Goal: Download file/media

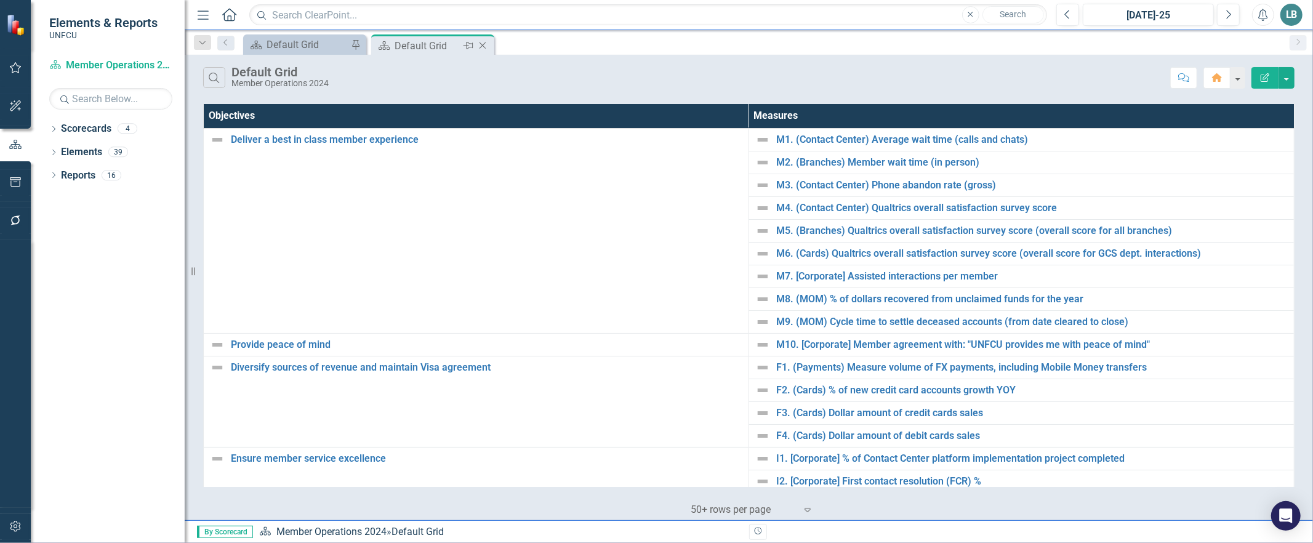
click at [481, 47] on icon "Close" at bounding box center [482, 46] width 12 height 10
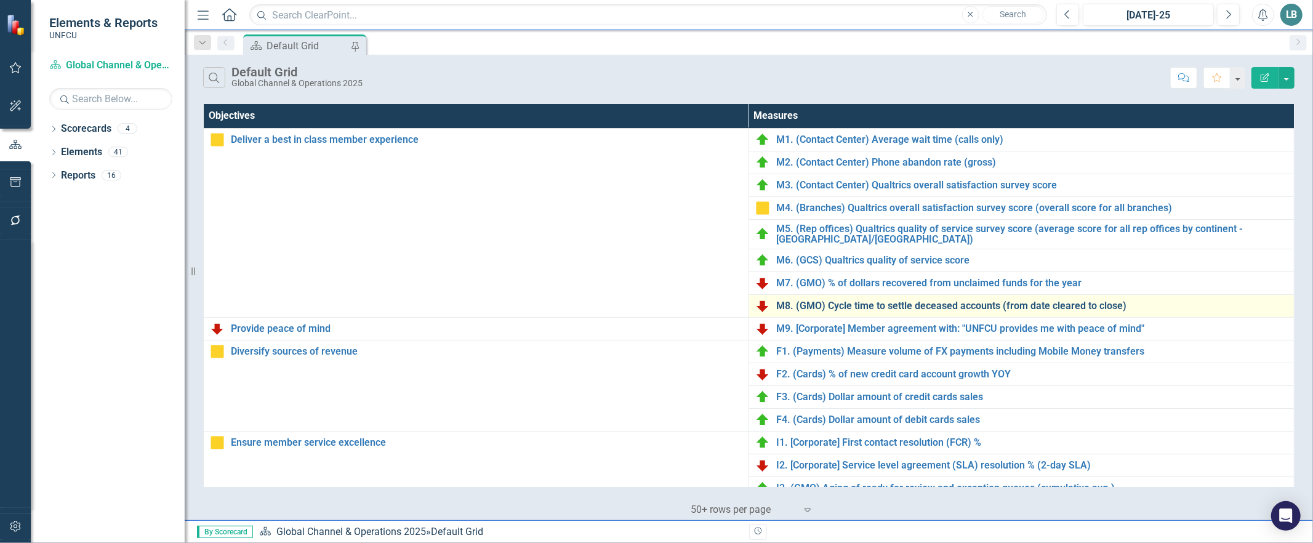
scroll to position [334, 0]
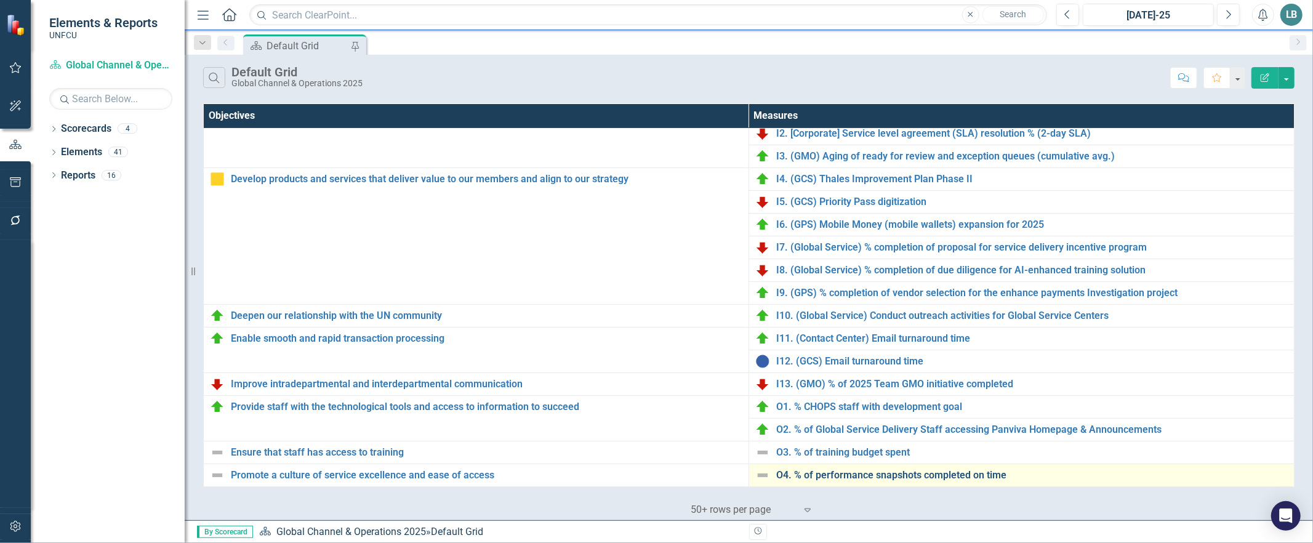
click at [918, 478] on link "O4. % of performance snapshots completed on time" at bounding box center [1031, 475] width 511 height 11
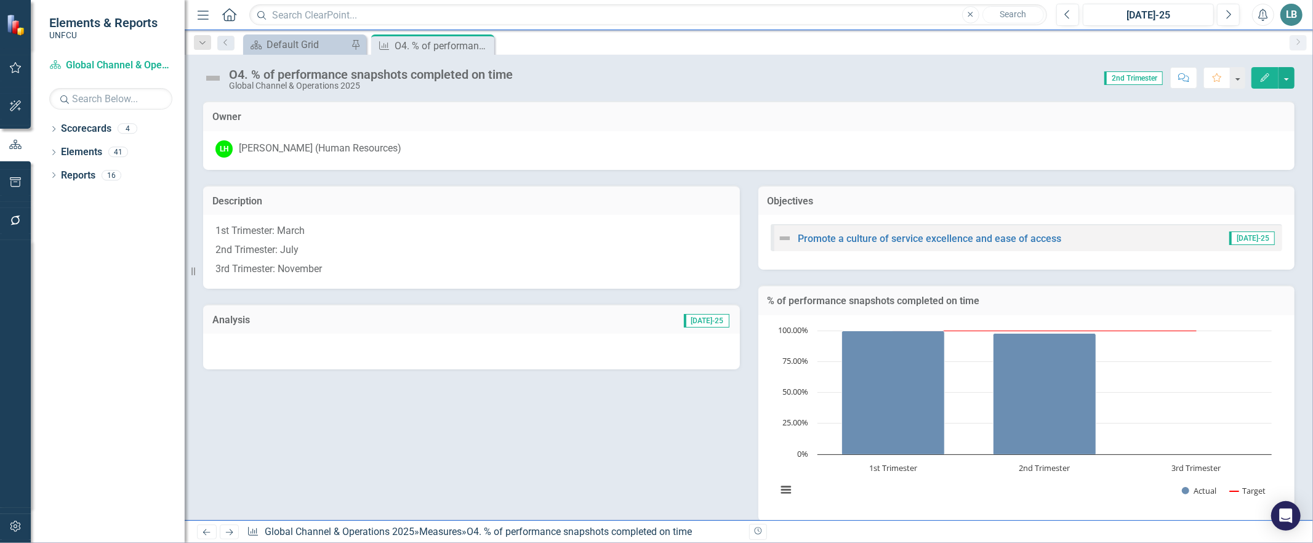
scroll to position [207, 0]
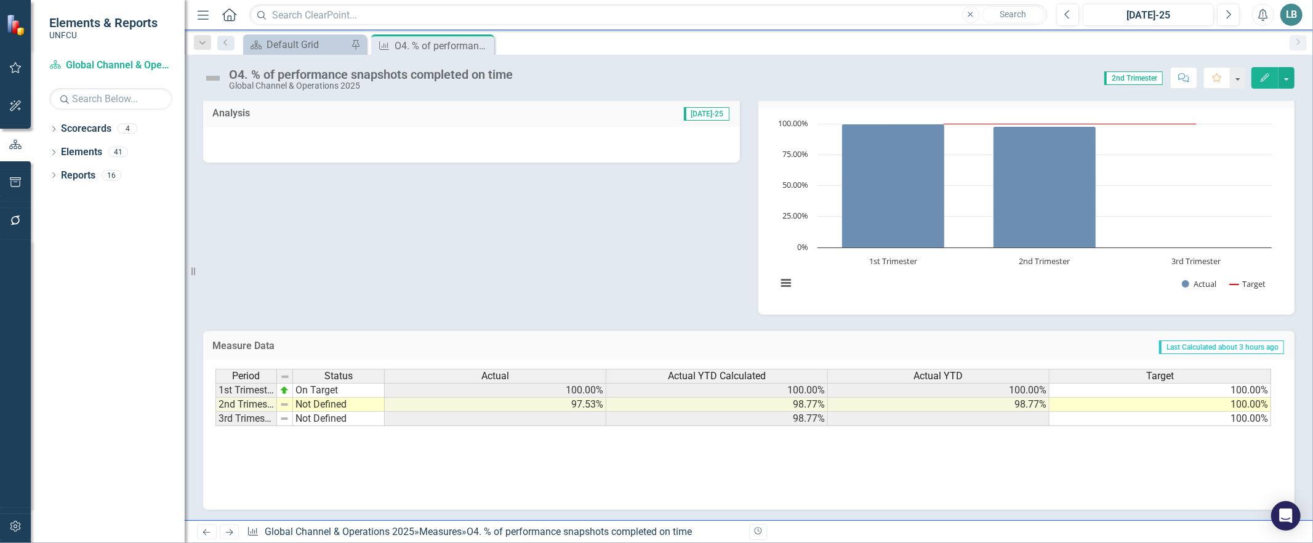
click at [343, 404] on td "Not Defined" at bounding box center [339, 405] width 92 height 14
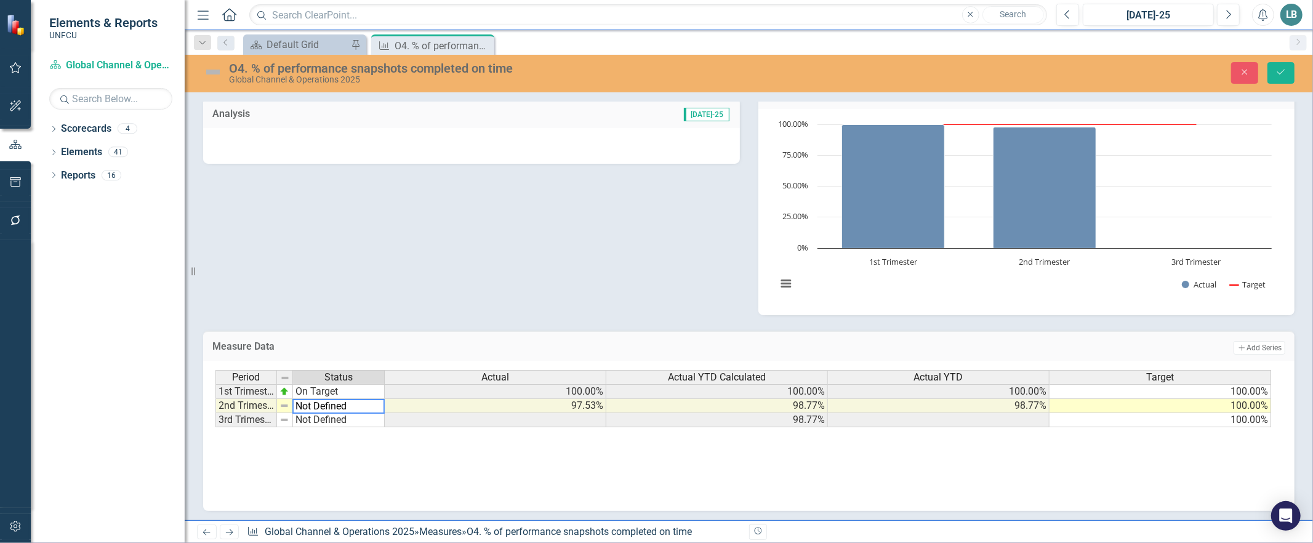
click at [336, 403] on textarea "Not Defined" at bounding box center [338, 406] width 92 height 15
click at [356, 450] on div "Period Status Actual Actual YTD Calculated Actual YTD Target 1st Trimester On T…" at bounding box center [748, 431] width 1066 height 123
click at [343, 403] on td "Not Defined" at bounding box center [339, 406] width 92 height 14
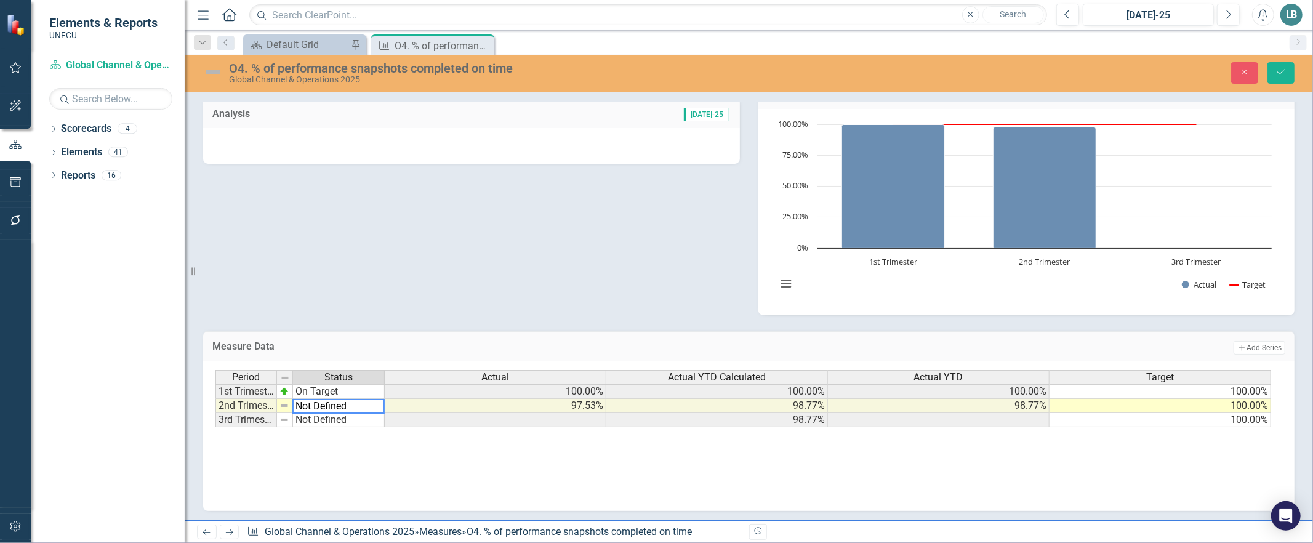
scroll to position [208, 0]
click at [379, 399] on textarea "Not Defined" at bounding box center [338, 405] width 92 height 15
click at [380, 401] on textarea "Not Defined" at bounding box center [338, 405] width 92 height 15
click at [339, 457] on div "Period Status Actual Actual YTD Calculated Actual YTD Target 1st Trimester On T…" at bounding box center [748, 430] width 1066 height 123
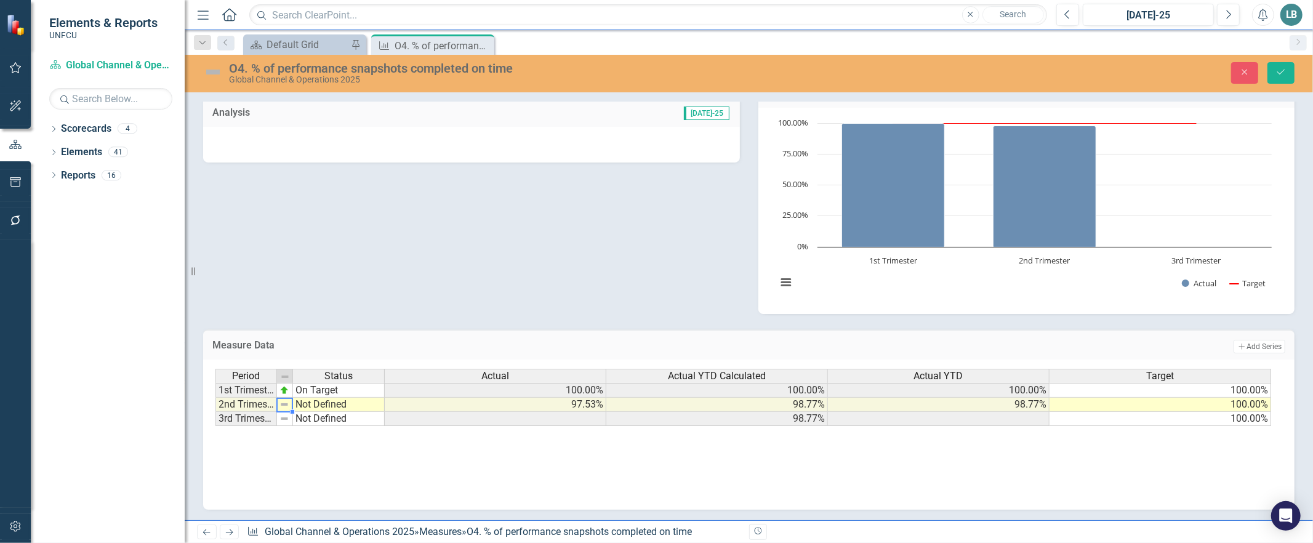
click at [284, 400] on img at bounding box center [284, 404] width 10 height 10
click at [319, 402] on td "Not Defined" at bounding box center [339, 405] width 92 height 14
click at [374, 401] on textarea "Not Defined" at bounding box center [338, 405] width 92 height 15
drag, startPoint x: 374, startPoint y: 401, endPoint x: 245, endPoint y: 404, distance: 129.3
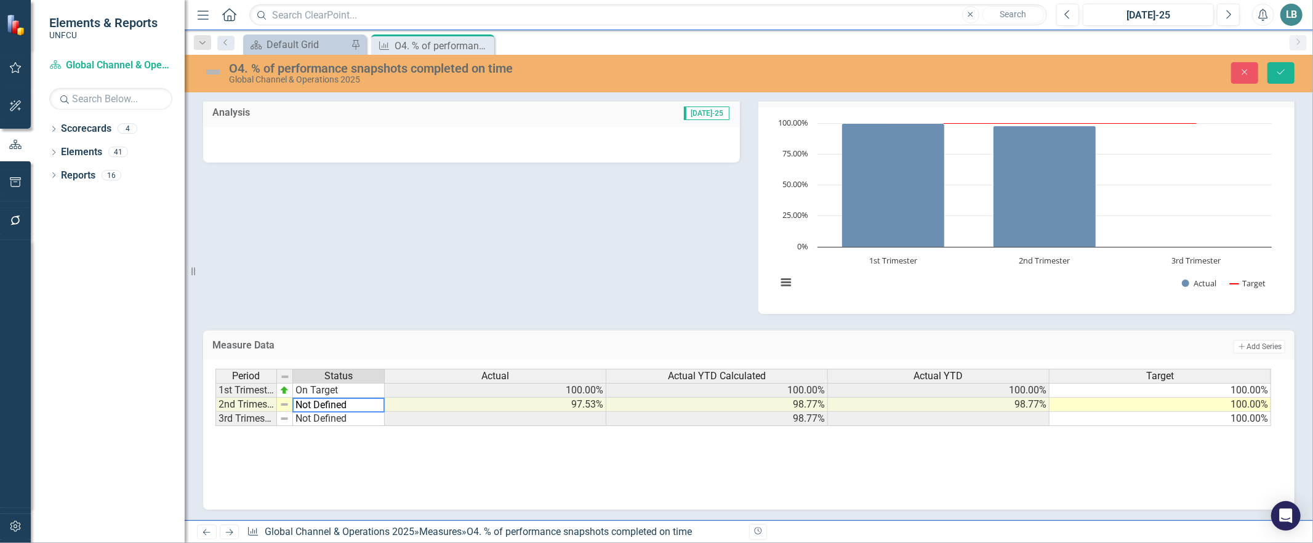
click at [245, 404] on div "Period Status Actual Actual YTD Calculated Actual YTD Target 1st Trimester On T…" at bounding box center [743, 398] width 1057 height 58
type textarea "b"
click at [281, 482] on div "Period Status Actual Actual YTD Calculated Actual YTD Target 1st Trimester On T…" at bounding box center [748, 430] width 1066 height 123
click at [370, 398] on td "Not Defined" at bounding box center [339, 405] width 92 height 14
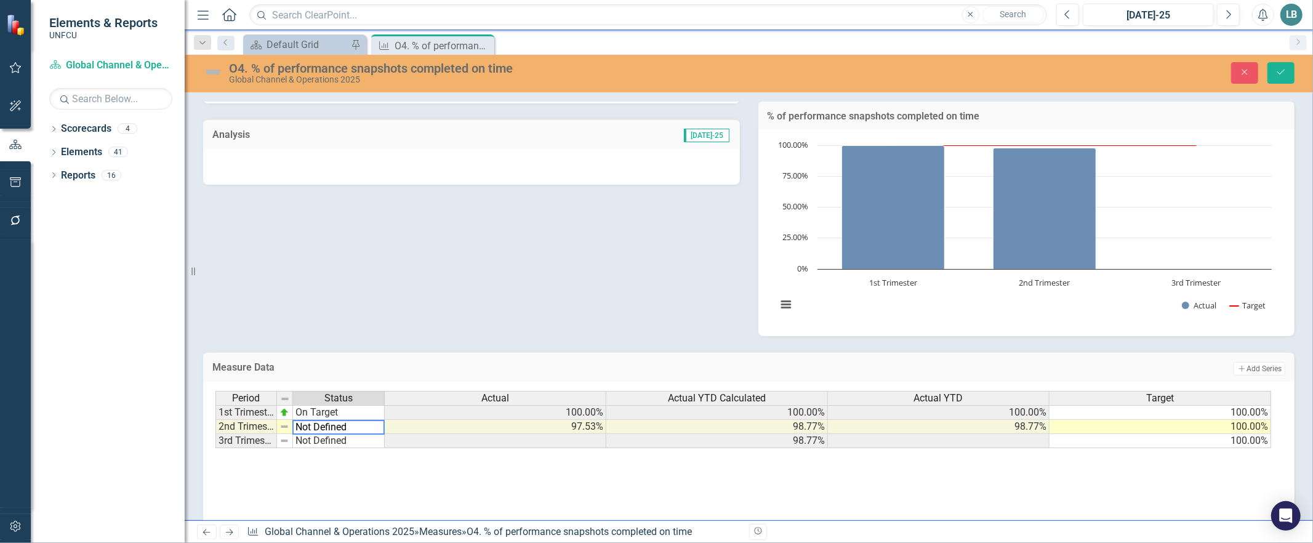
scroll to position [204, 0]
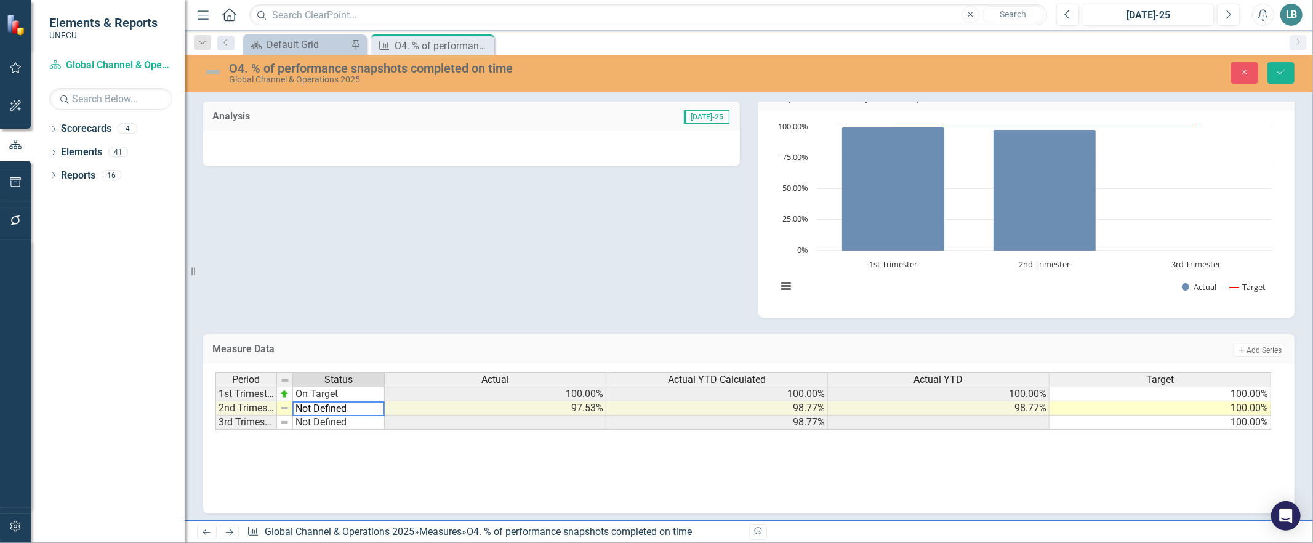
click at [376, 409] on textarea "Not Defined" at bounding box center [338, 408] width 92 height 15
click at [383, 404] on textarea "Not Defined" at bounding box center [338, 408] width 92 height 15
click at [507, 452] on div "Period Status Actual Actual YTD Calculated Actual YTD Target 1st Trimester On T…" at bounding box center [748, 433] width 1066 height 123
click at [359, 393] on td "On Target" at bounding box center [339, 393] width 92 height 15
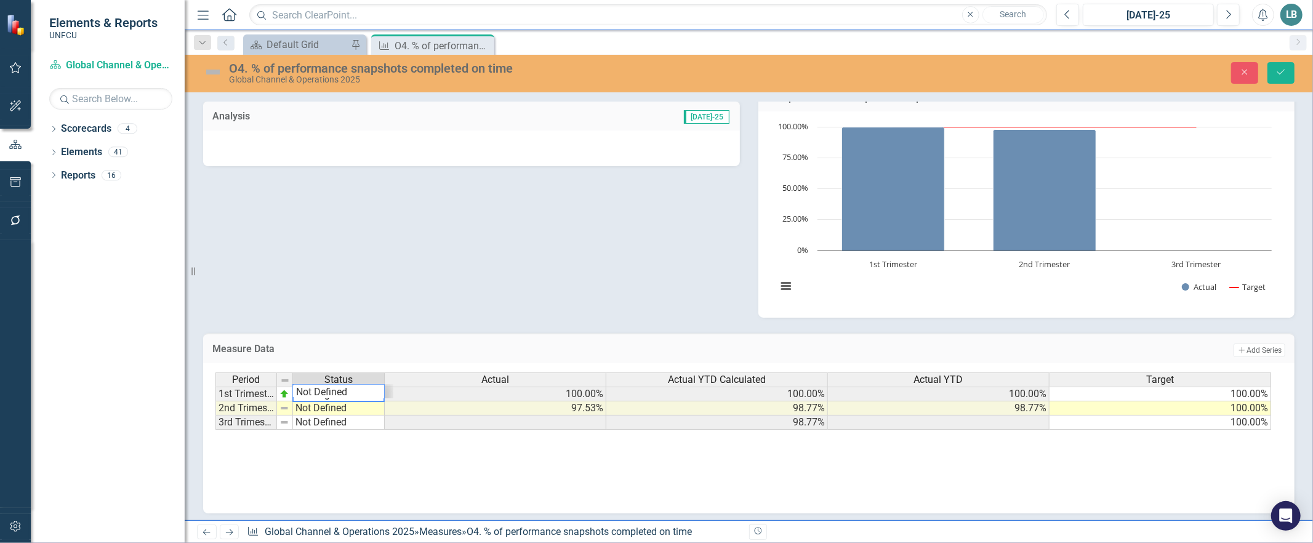
scroll to position [15, 0]
click at [359, 393] on div "Period Status Actual Actual YTD Calculated Actual YTD Target 1st Trimester On T…" at bounding box center [743, 401] width 1057 height 58
click at [359, 409] on td "Not Defined" at bounding box center [339, 408] width 92 height 14
click at [359, 407] on td "Not Defined" at bounding box center [339, 408] width 92 height 14
click at [359, 407] on textarea "Not Defined" at bounding box center [338, 408] width 92 height 15
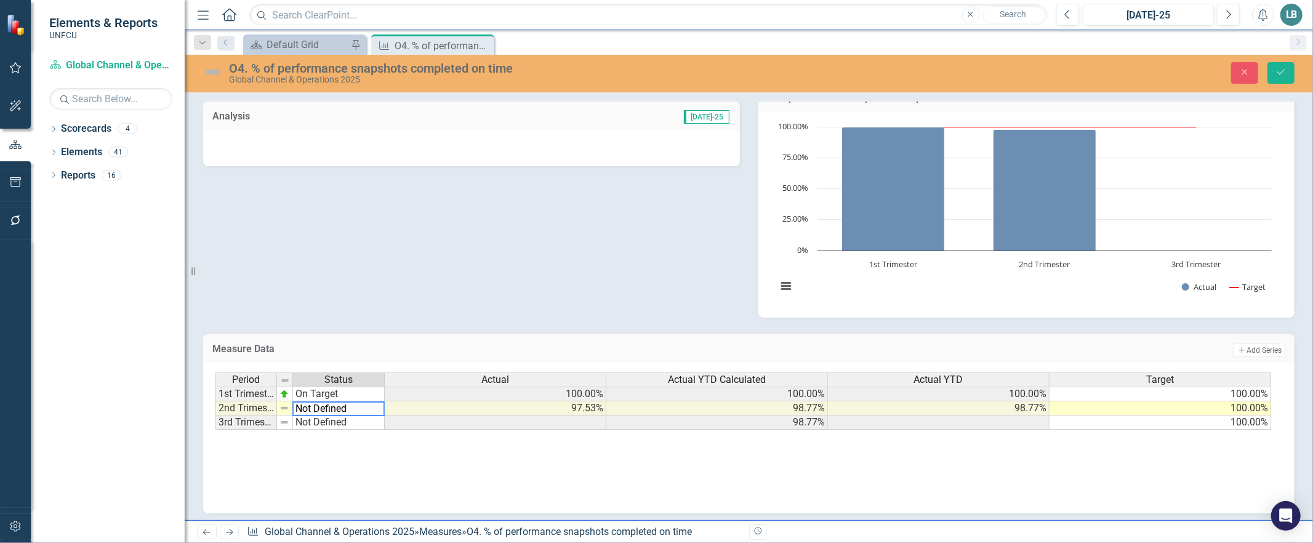
click at [348, 402] on textarea "Not Defined" at bounding box center [338, 408] width 92 height 15
click at [374, 435] on div "Period Status Actual Actual YTD Calculated Actual YTD Target 1st Trimester On T…" at bounding box center [748, 433] width 1066 height 123
click at [370, 411] on td "Not Defined" at bounding box center [339, 408] width 92 height 14
click at [369, 410] on td "Not Defined" at bounding box center [339, 408] width 92 height 14
click at [370, 410] on td "Not Defined" at bounding box center [339, 408] width 92 height 14
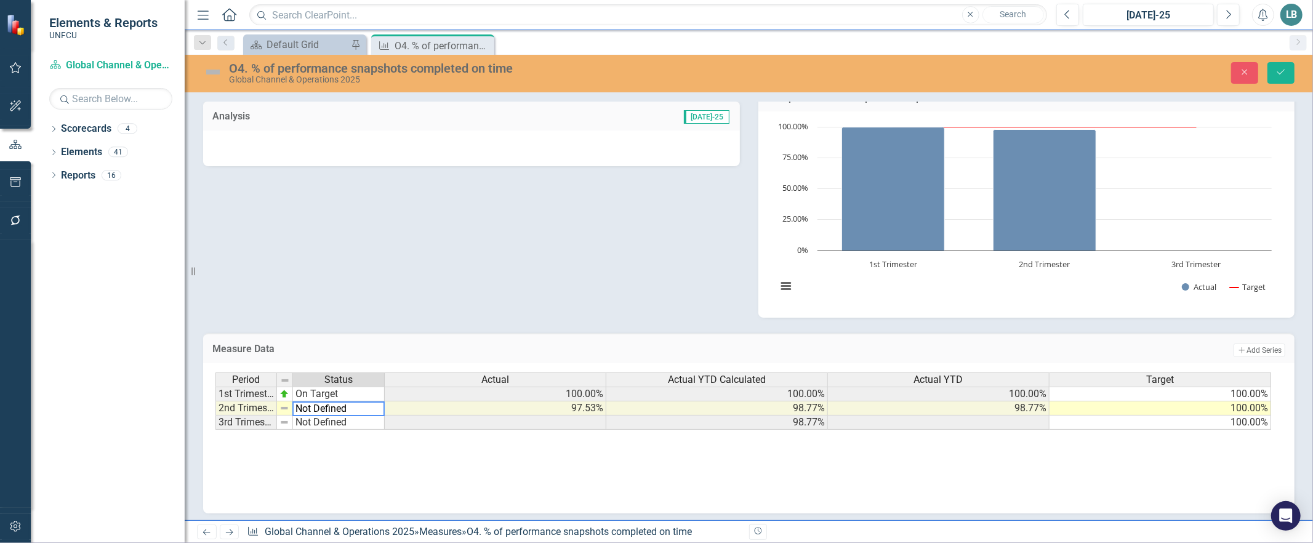
click at [370, 406] on textarea "Not Defined" at bounding box center [338, 408] width 92 height 15
drag, startPoint x: 370, startPoint y: 406, endPoint x: 357, endPoint y: 401, distance: 14.6
click at [369, 402] on textarea "Not Defined" at bounding box center [338, 408] width 92 height 15
click at [345, 405] on textarea "Not Defined" at bounding box center [338, 408] width 92 height 15
click at [305, 407] on textarea "Not Defined" at bounding box center [338, 408] width 92 height 15
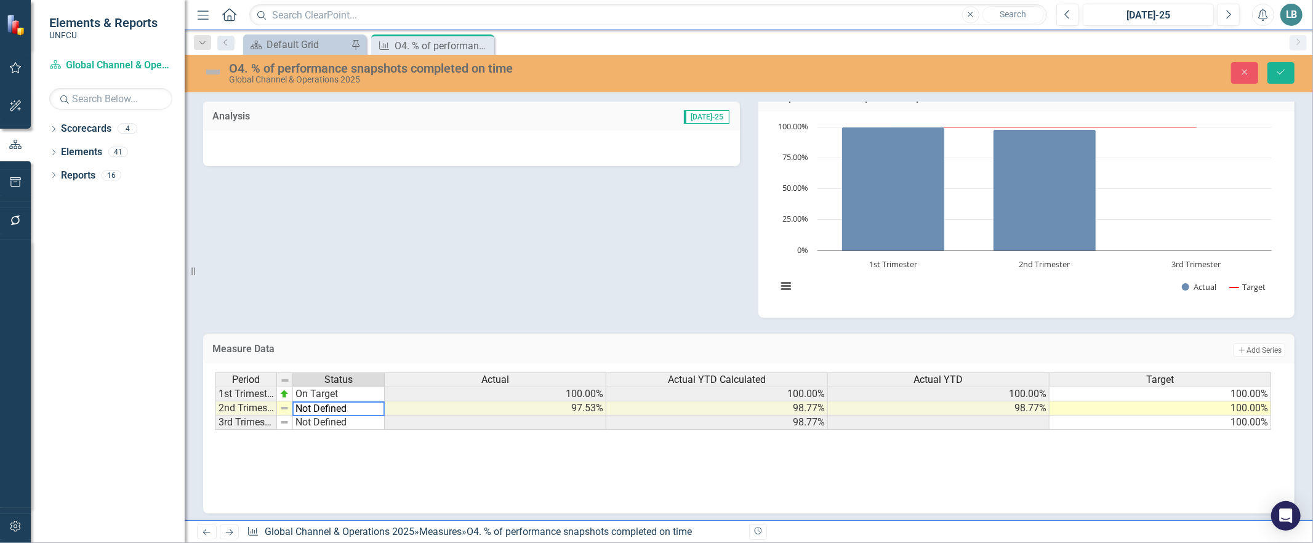
click at [311, 423] on td "Not Defined" at bounding box center [339, 422] width 92 height 14
click at [314, 404] on td "Not Defined" at bounding box center [339, 408] width 92 height 14
click at [215, 428] on div "Period Status 1st Trimester On Target 2nd Trimester Not Defined 3rd Trimester N…" at bounding box center [215, 400] width 0 height 57
click at [314, 389] on td "On Target" at bounding box center [339, 393] width 92 height 15
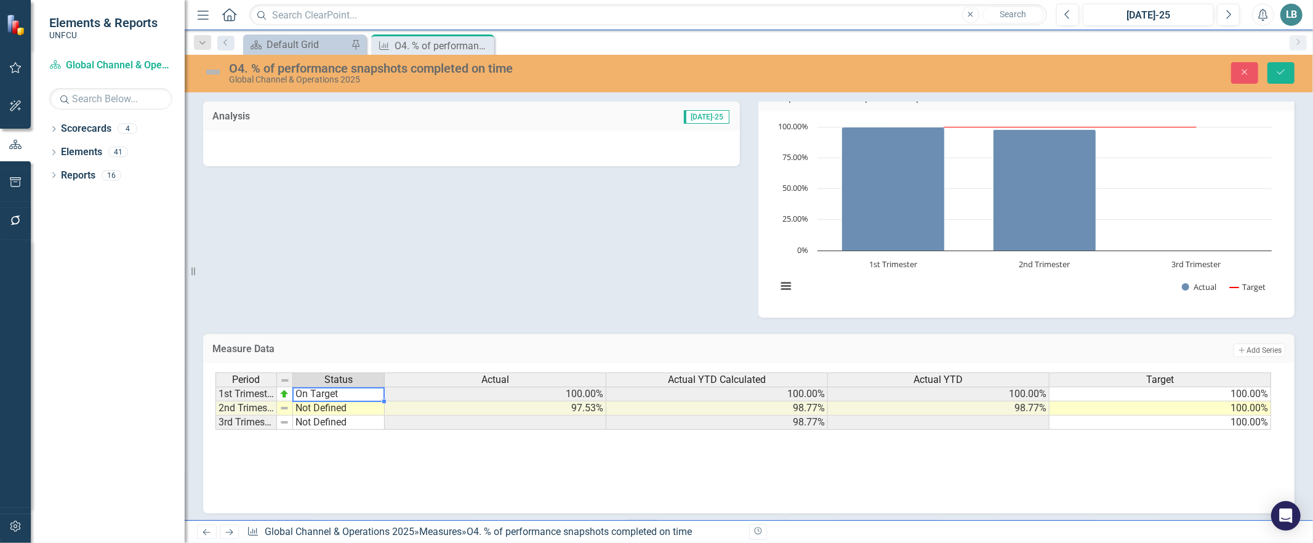
click at [314, 389] on td "On Target" at bounding box center [339, 393] width 92 height 15
click at [351, 460] on div "Period Status Actual Actual YTD Calculated Actual YTD Target 1st Trimester On T…" at bounding box center [748, 433] width 1066 height 123
click at [332, 404] on td "Not Defined" at bounding box center [339, 408] width 92 height 14
click at [332, 402] on td "Not Defined" at bounding box center [339, 408] width 92 height 14
click at [331, 402] on td "Not Defined" at bounding box center [339, 408] width 92 height 14
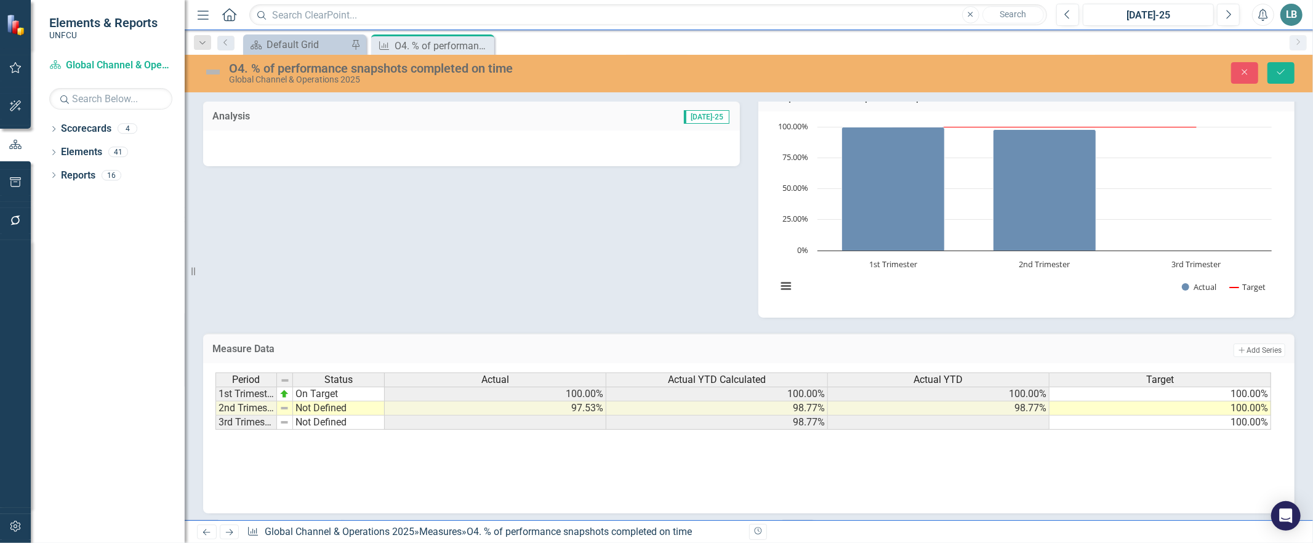
click at [377, 430] on div "Period Status Actual Actual YTD Calculated Actual YTD Target 1st Trimester On T…" at bounding box center [748, 433] width 1066 height 123
click at [360, 421] on td "Not Defined" at bounding box center [339, 422] width 92 height 14
click at [465, 477] on div "Period Status Actual Actual YTD Calculated Actual YTD Target 1st Trimester On T…" at bounding box center [748, 433] width 1066 height 123
click at [380, 404] on td "Not Defined" at bounding box center [339, 408] width 92 height 14
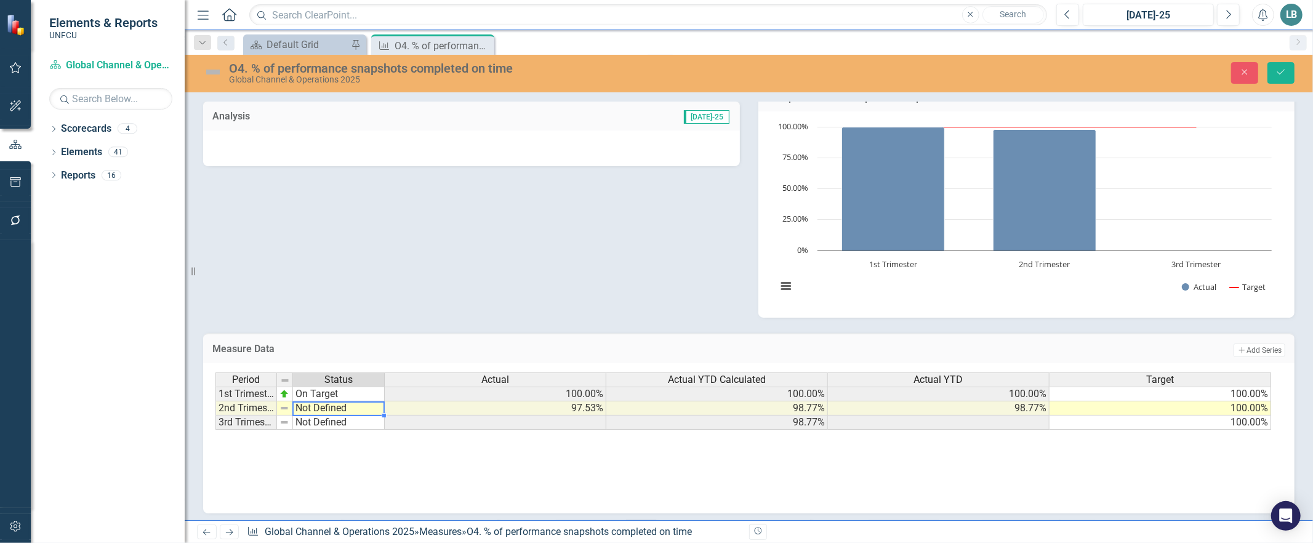
click at [380, 404] on td "Not Defined" at bounding box center [339, 408] width 92 height 14
click at [376, 423] on td "Not Defined" at bounding box center [339, 422] width 92 height 14
click at [358, 408] on div "Period Status Actual Actual YTD Calculated Actual YTD Target 1st Trimester On T…" at bounding box center [743, 401] width 1057 height 58
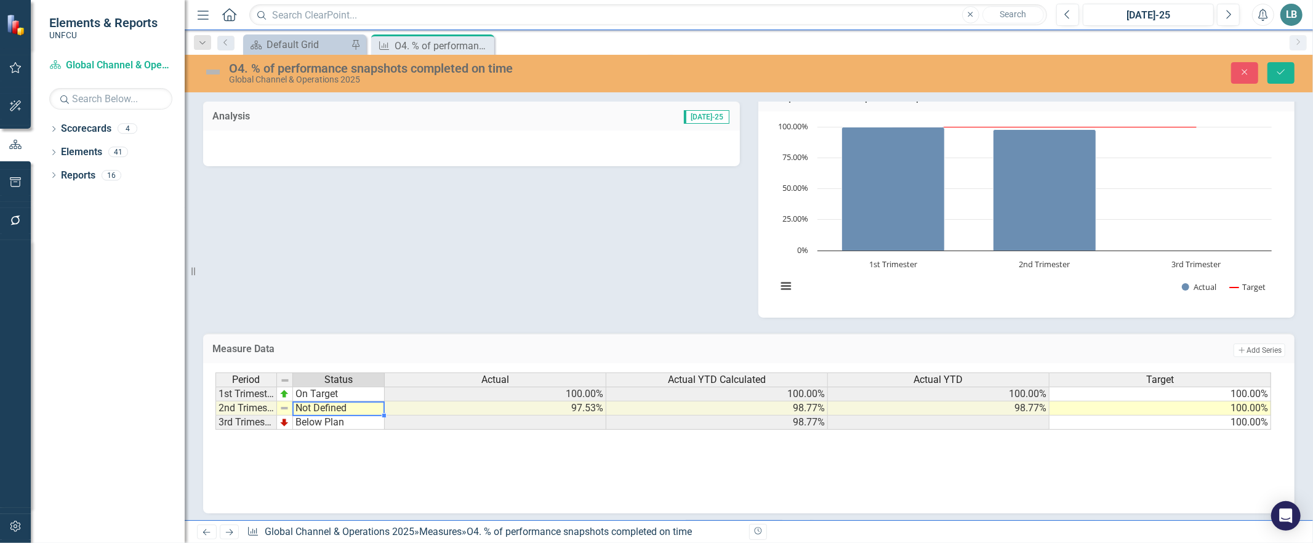
click at [359, 402] on td "Not Defined" at bounding box center [339, 408] width 92 height 14
click at [366, 401] on div at bounding box center [338, 401] width 92 height 1
click at [372, 401] on textarea "Not Defined" at bounding box center [338, 408] width 92 height 15
click at [386, 389] on div "Period Status 1st Trimester On Target 2nd Trimester Not Defined 3rd Trimester B…" at bounding box center [300, 401] width 171 height 58
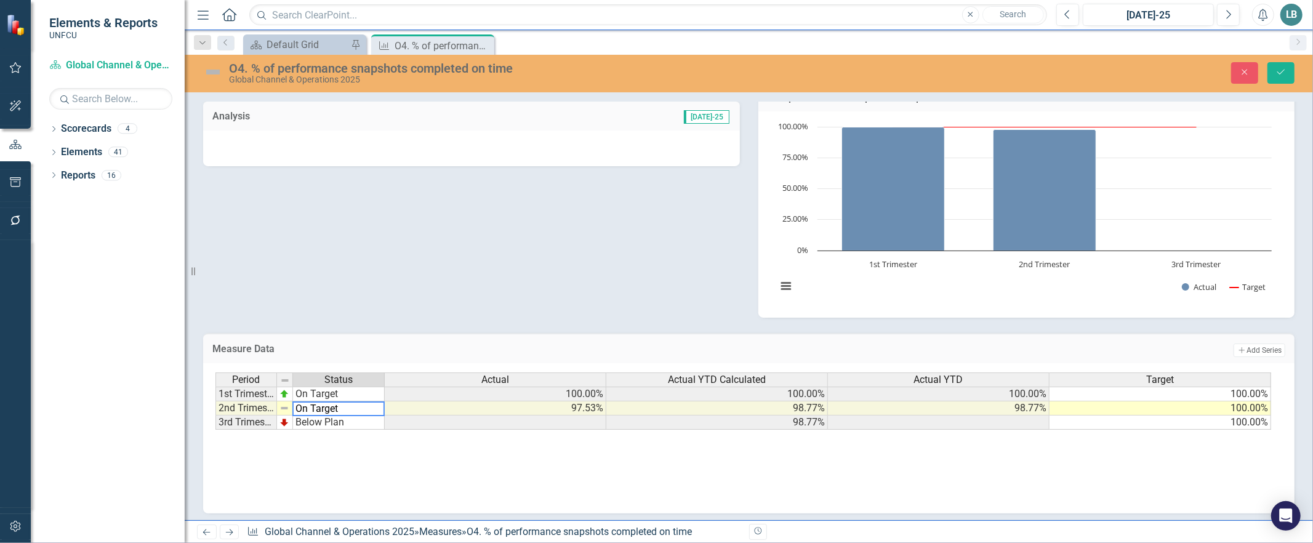
click at [382, 395] on td "On Target" at bounding box center [339, 393] width 92 height 15
click at [379, 404] on td "Not Defined" at bounding box center [339, 408] width 92 height 14
click at [383, 414] on div at bounding box center [384, 415] width 5 height 4
click at [380, 410] on td "Not Defined" at bounding box center [339, 408] width 92 height 14
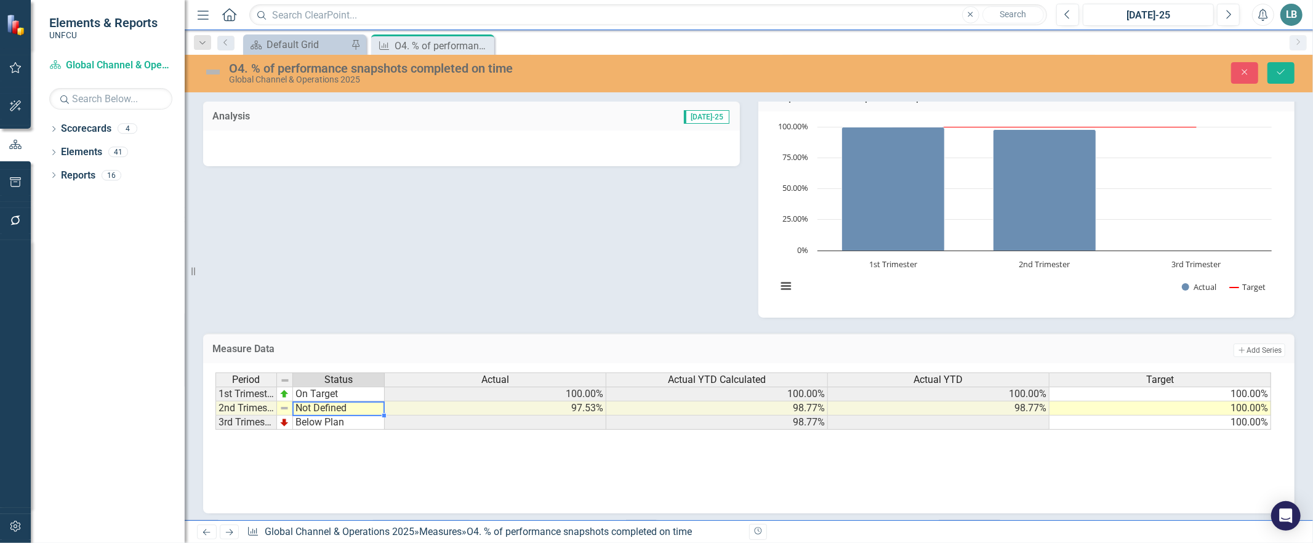
click at [380, 410] on td "Not Defined" at bounding box center [339, 408] width 92 height 14
click at [380, 410] on textarea "Not Defined" at bounding box center [338, 408] width 92 height 15
drag, startPoint x: 377, startPoint y: 407, endPoint x: 272, endPoint y: 407, distance: 104.6
click at [272, 407] on div "Period Status Actual Actual YTD Calculated Actual YTD Target 1st Trimester On T…" at bounding box center [743, 401] width 1057 height 58
click at [316, 490] on div "Period Status Actual Actual YTD Calculated Actual YTD Target 1st Trimester On T…" at bounding box center [748, 433] width 1066 height 123
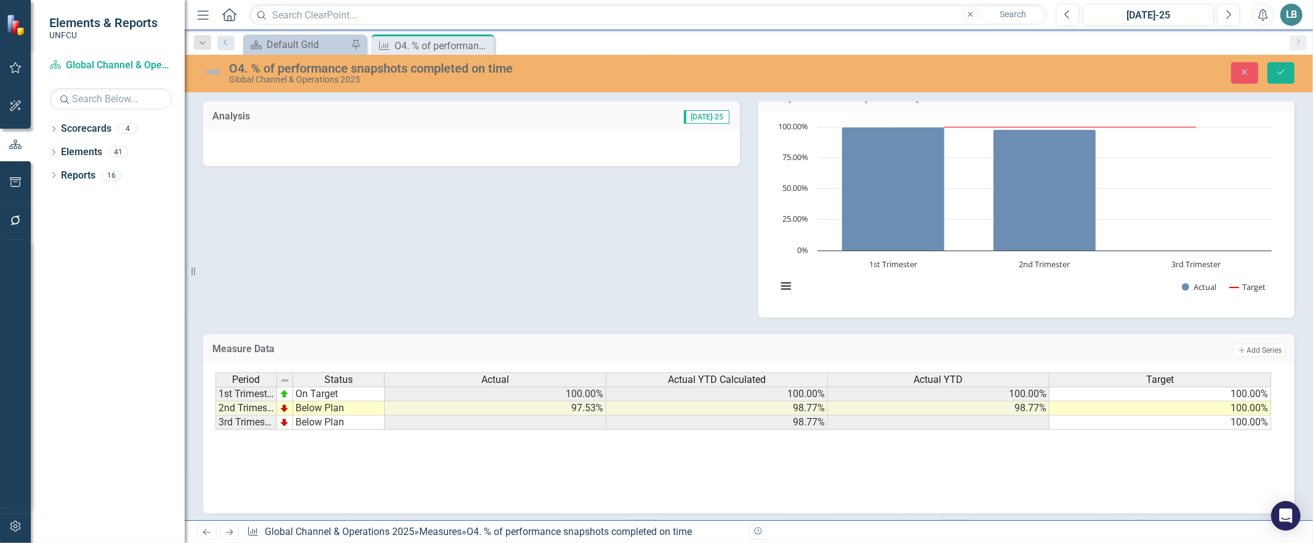
click at [316, 422] on td "Below Plan" at bounding box center [339, 422] width 92 height 14
type textarea "Not Defined"
click at [354, 405] on div "Period Status Actual Actual YTD Calculated Actual YTD Target 1st Trimester On T…" at bounding box center [743, 401] width 1057 height 58
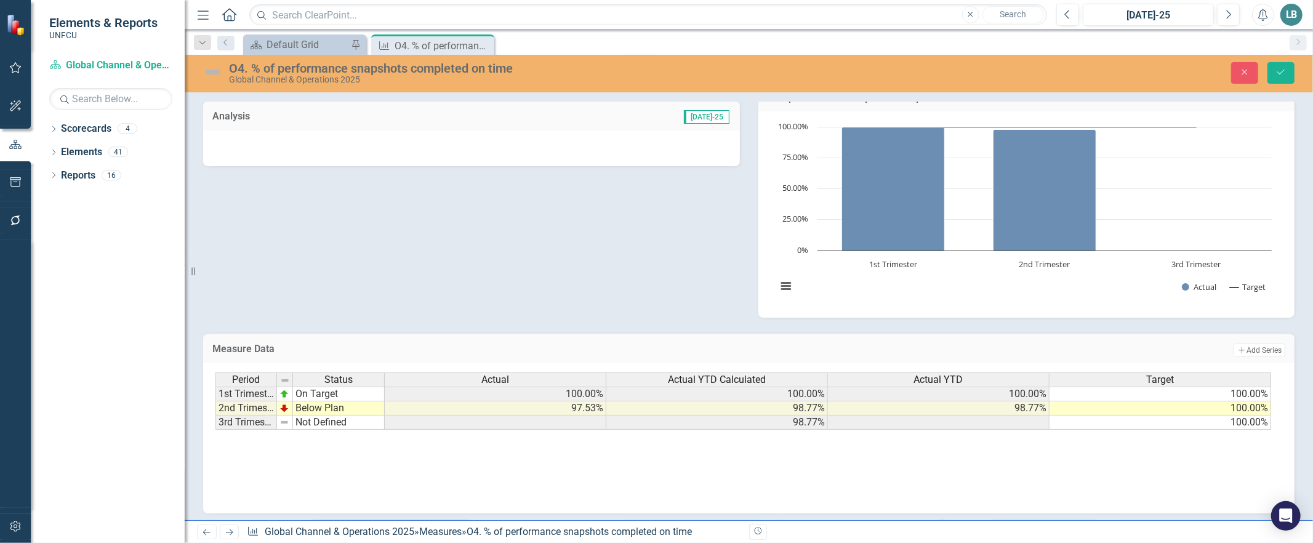
click at [497, 477] on div "Period Status Actual Actual YTD Calculated Actual YTD Target 1st Trimester On T…" at bounding box center [748, 433] width 1066 height 123
click at [1288, 75] on button "Save" at bounding box center [1280, 73] width 27 height 22
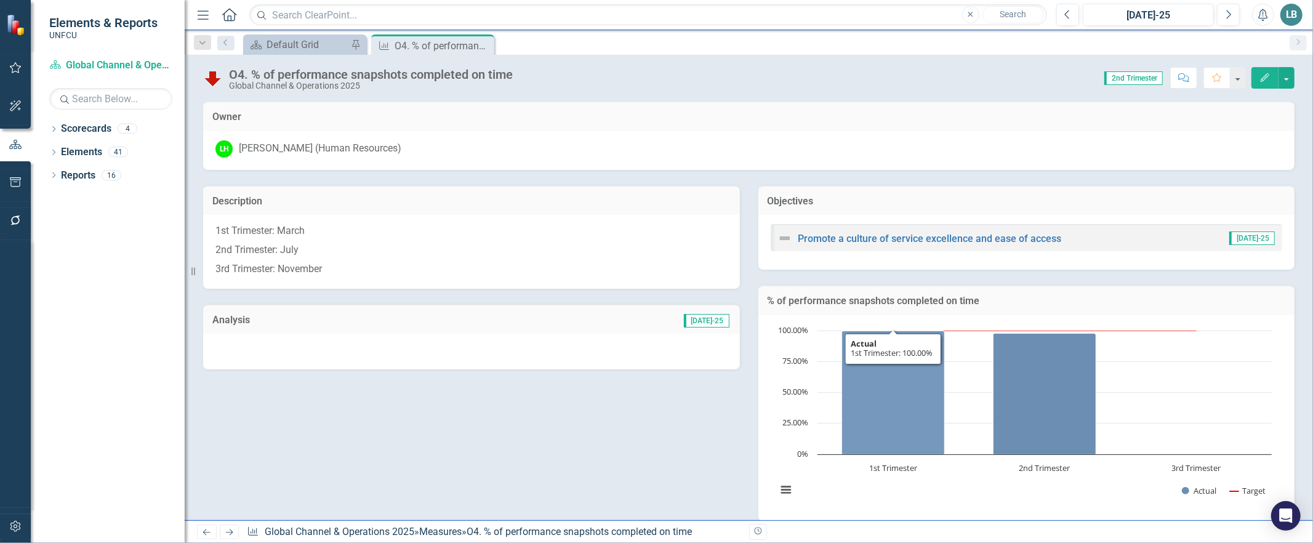
scroll to position [207, 0]
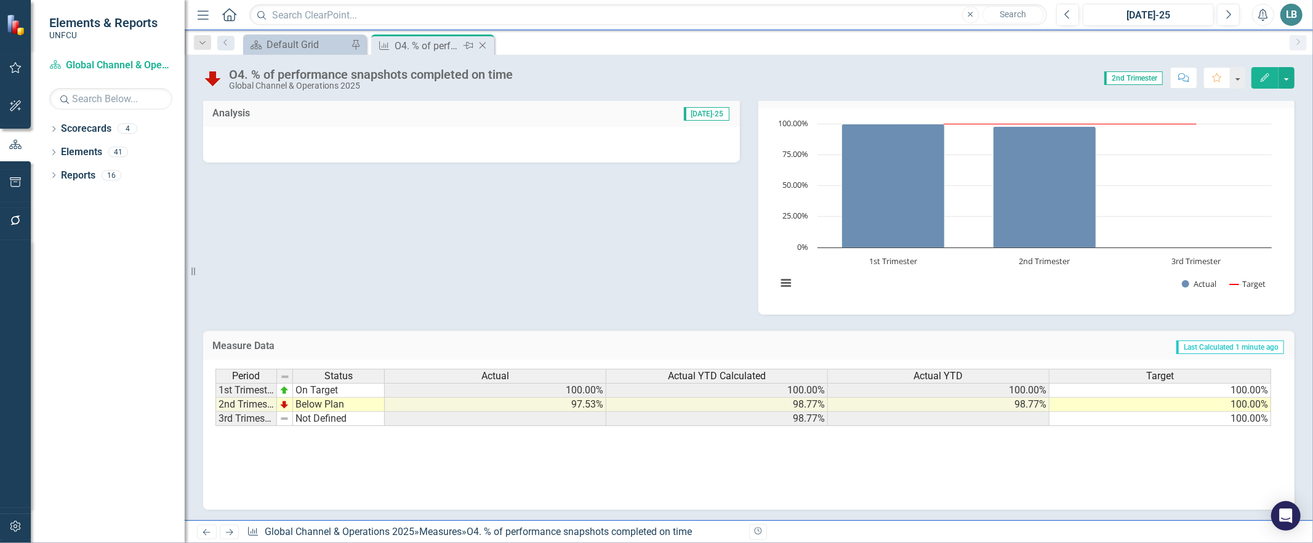
click at [482, 50] on div "Close" at bounding box center [483, 45] width 15 height 15
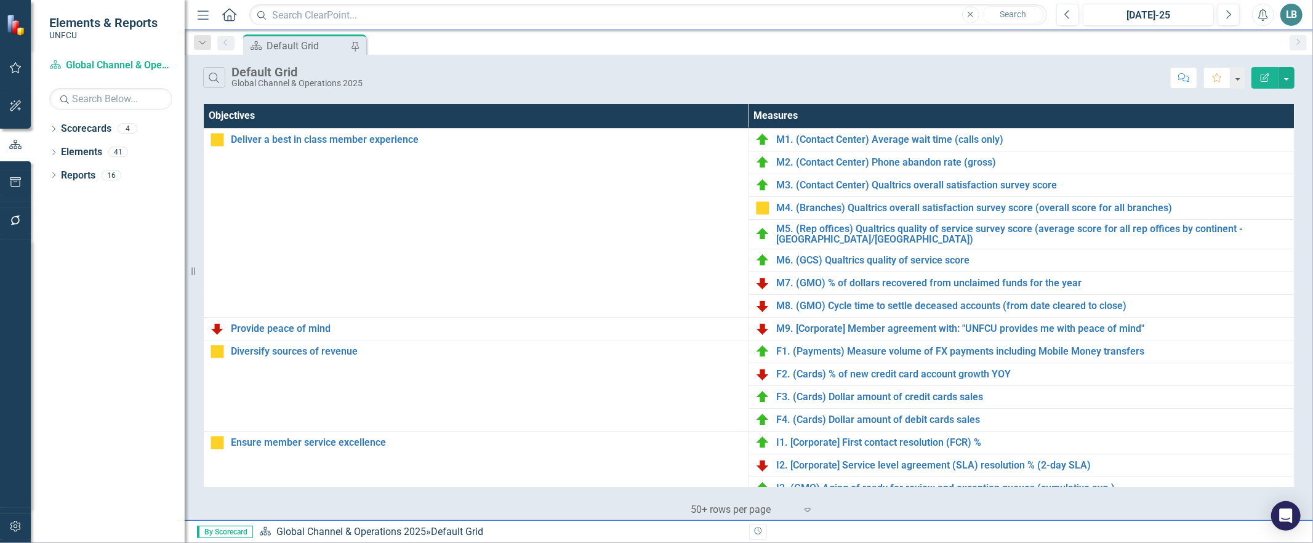
scroll to position [334, 0]
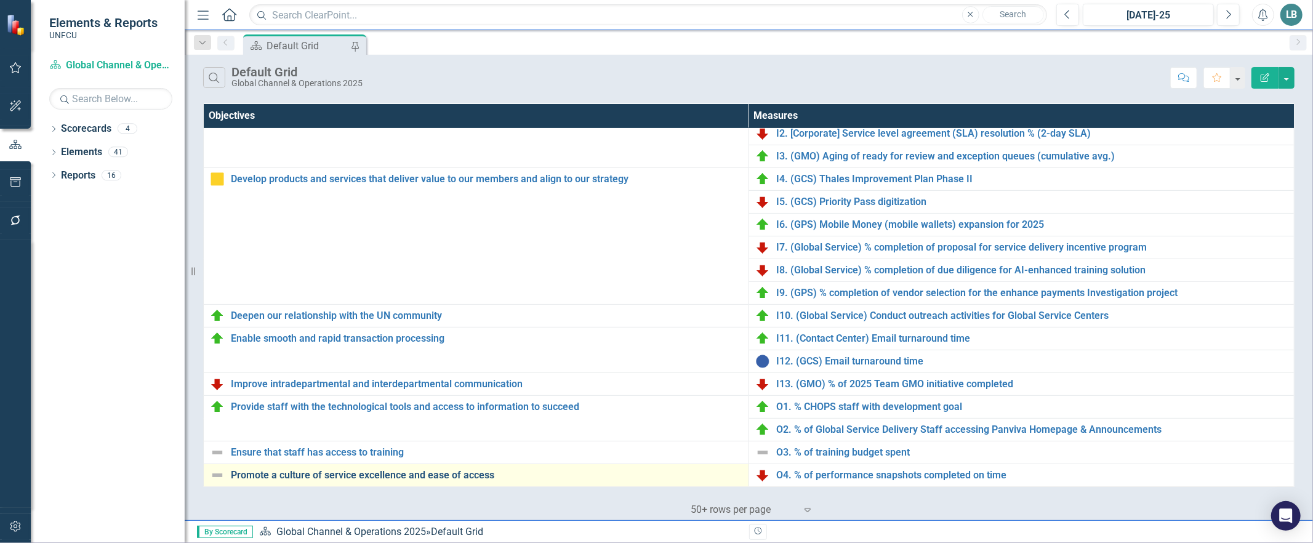
click at [308, 477] on link "Promote a culture of service excellence and ease of access" at bounding box center [486, 475] width 511 height 11
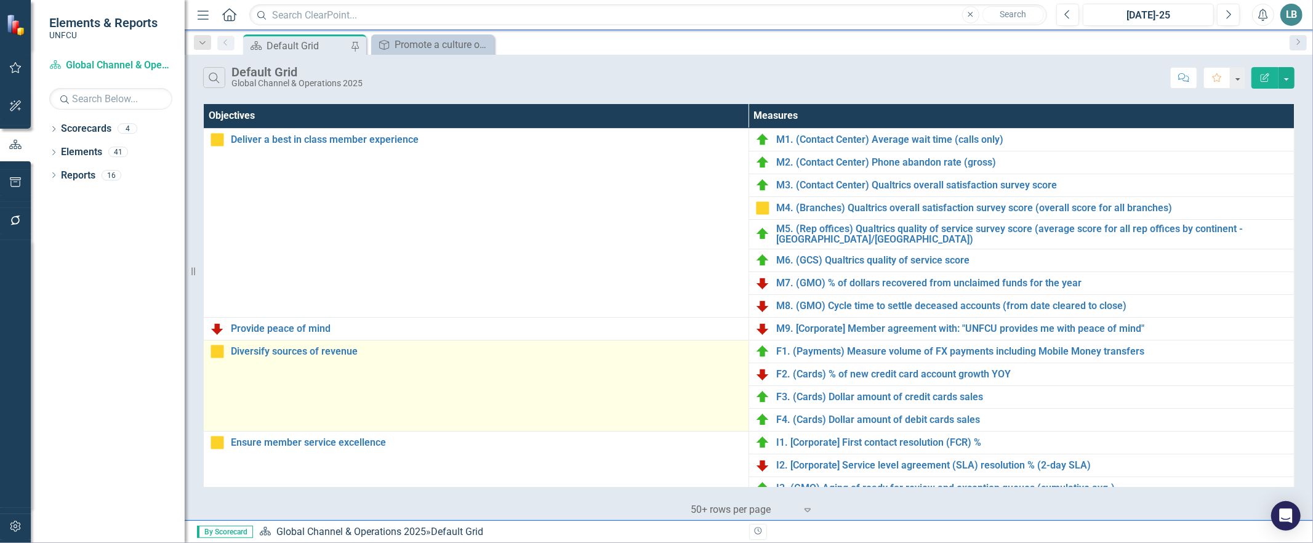
scroll to position [334, 0]
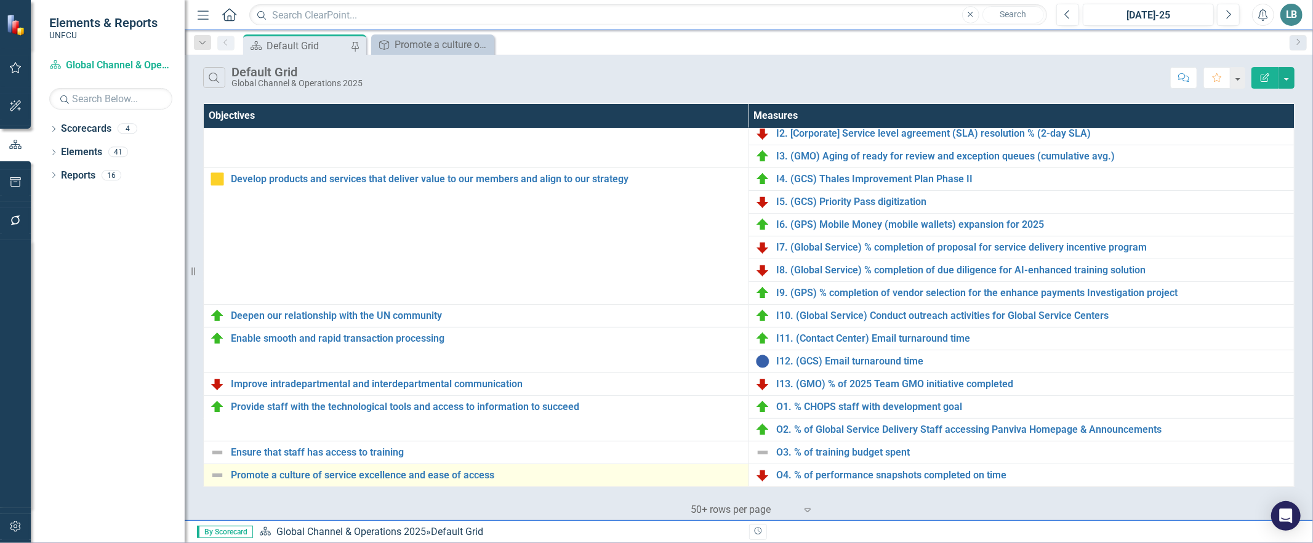
click at [219, 476] on img at bounding box center [217, 475] width 15 height 15
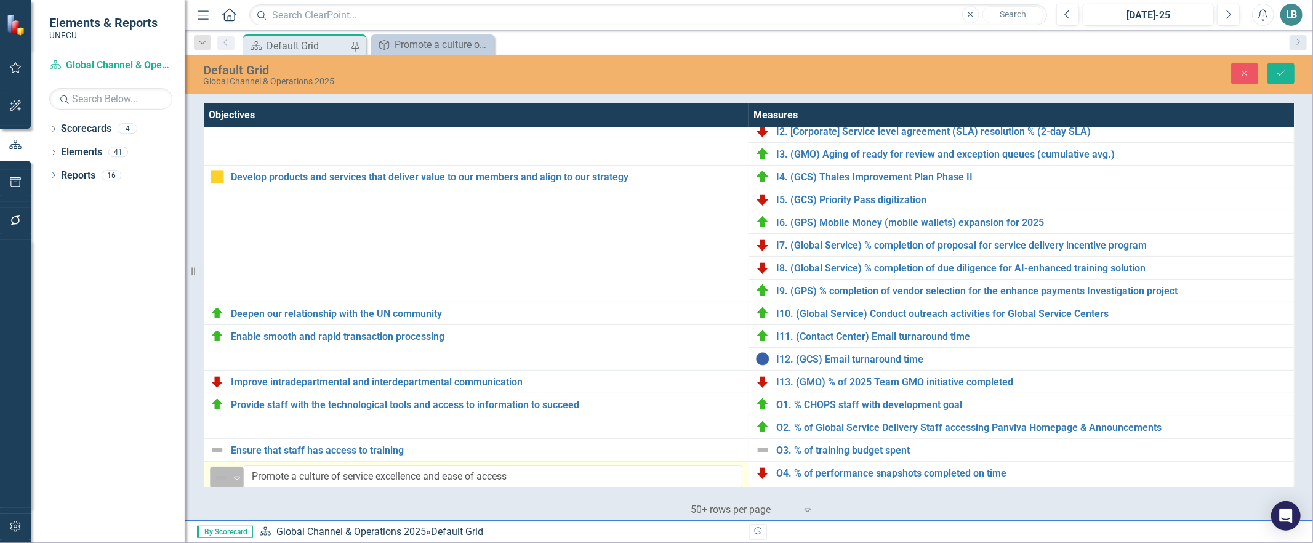
click at [239, 476] on icon "Expand" at bounding box center [237, 478] width 12 height 10
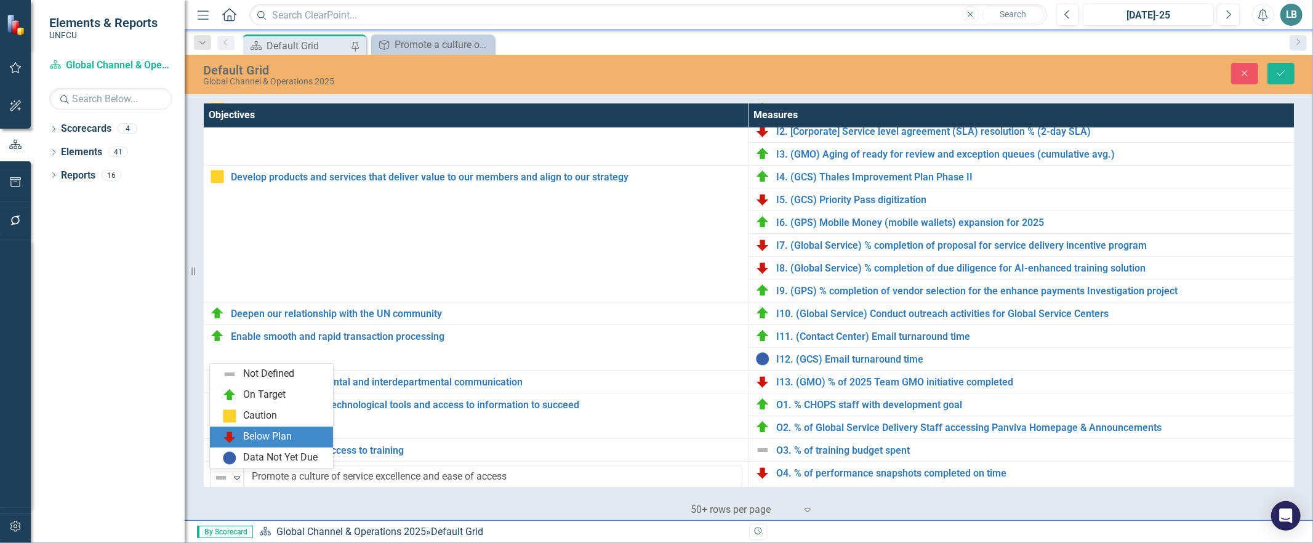
click at [252, 433] on div "Below Plan" at bounding box center [267, 437] width 49 height 14
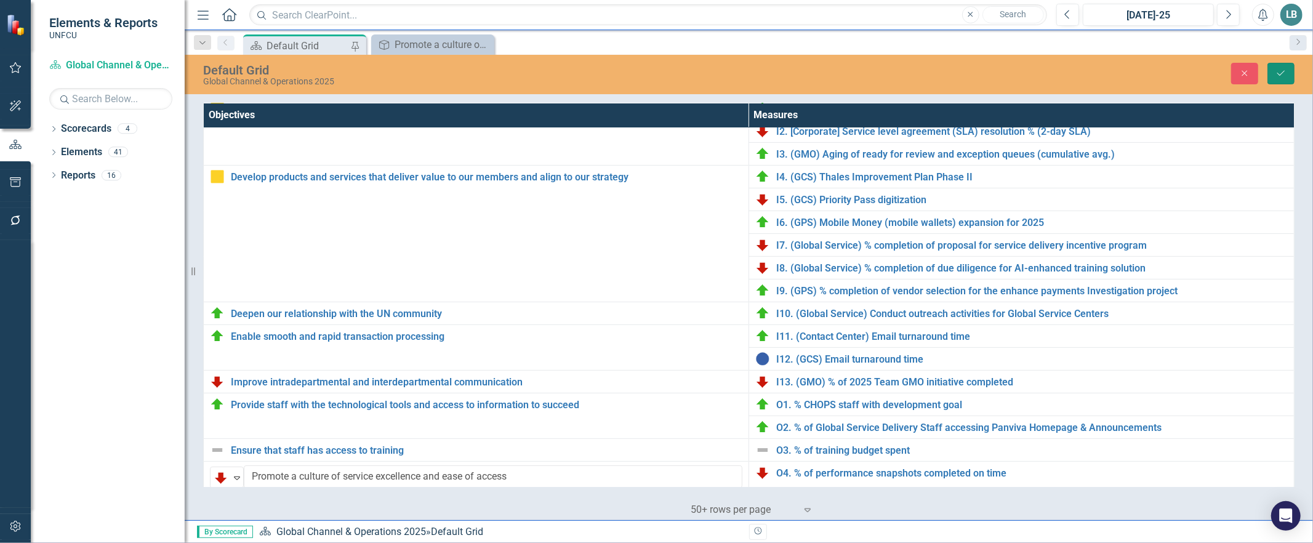
click at [1274, 78] on button "Save" at bounding box center [1280, 74] width 27 height 22
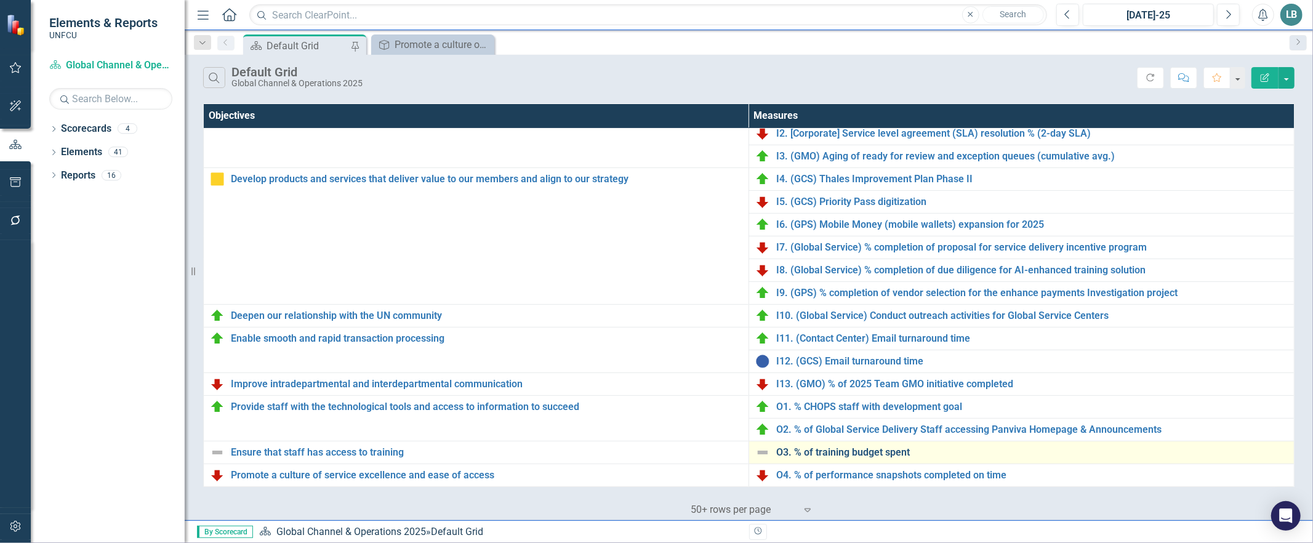
click at [885, 452] on link "O3. % of training budget spent" at bounding box center [1031, 452] width 511 height 11
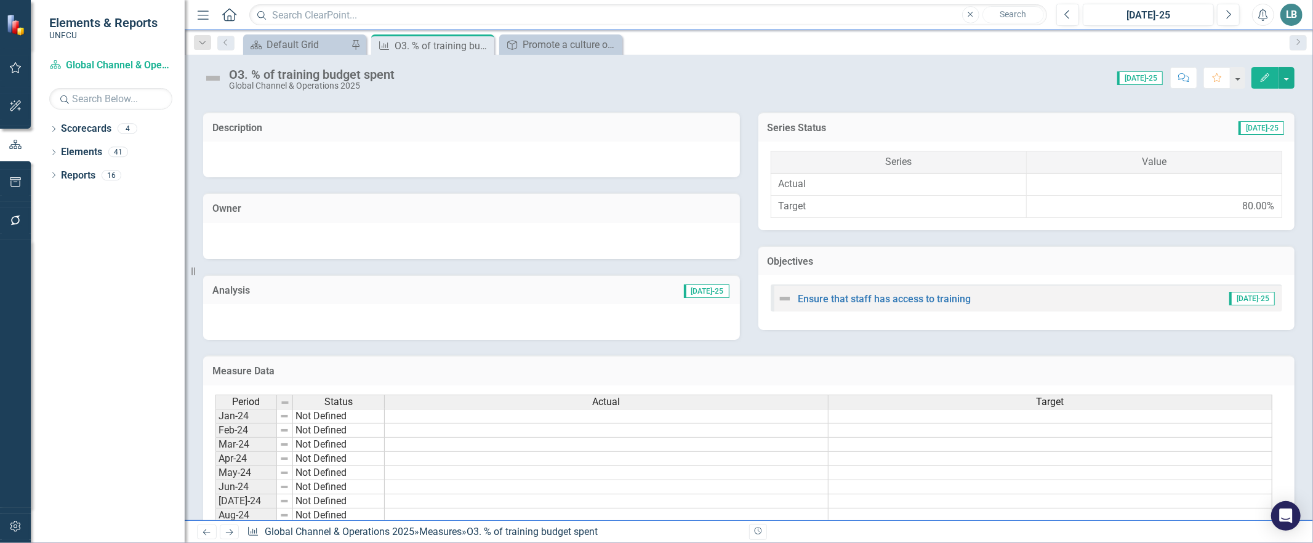
scroll to position [507, 0]
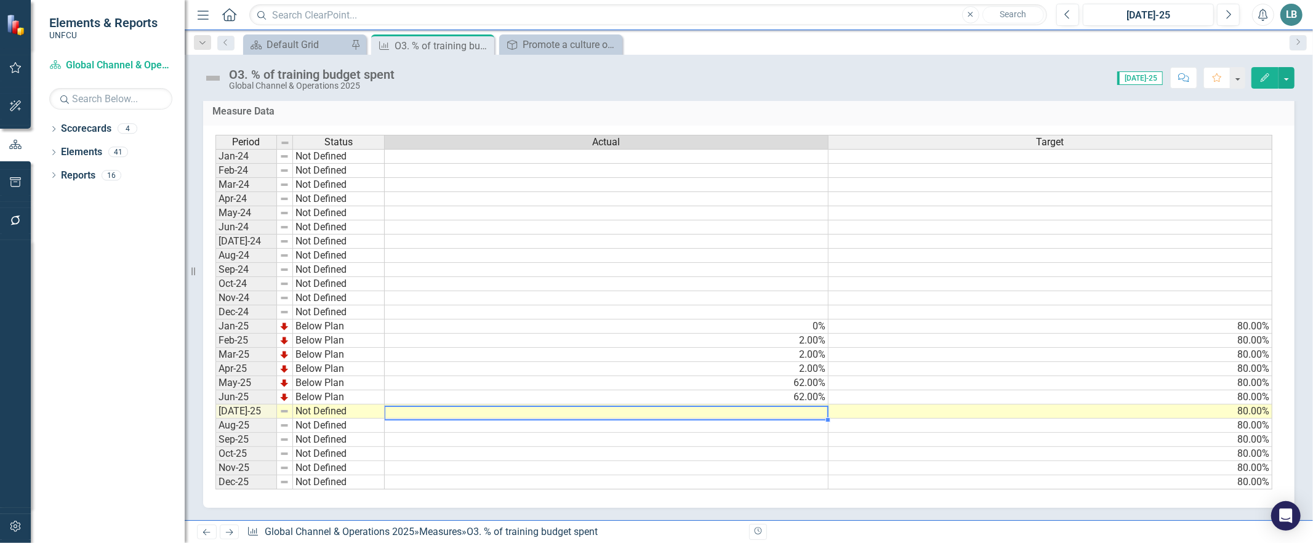
click at [788, 405] on td at bounding box center [607, 411] width 444 height 14
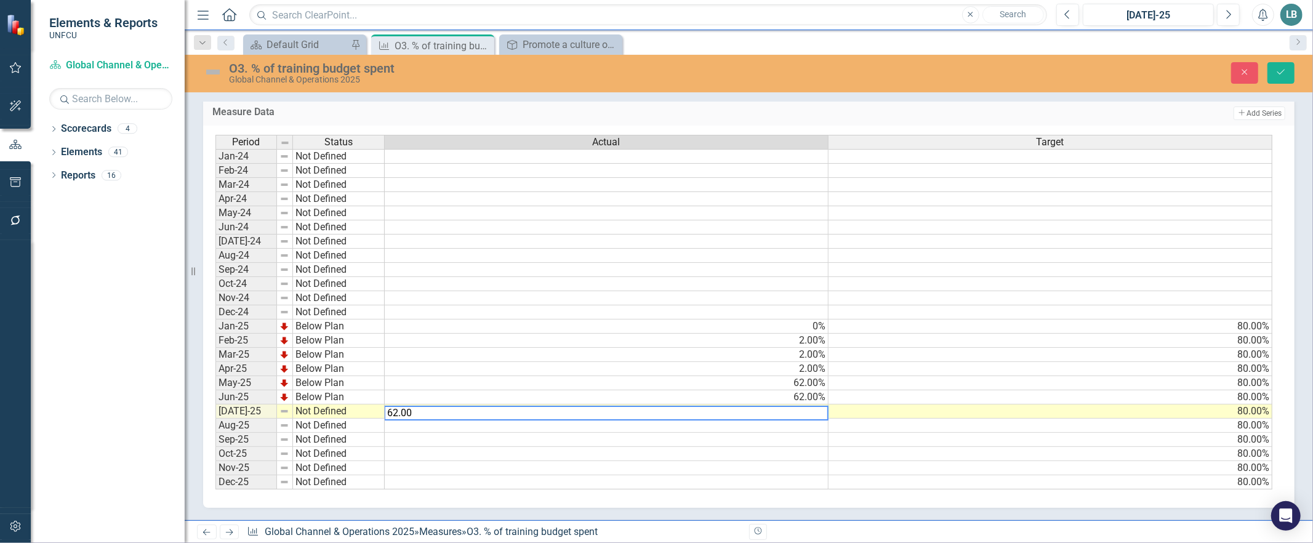
type textarea "62.00"
click at [608, 500] on div "Period Status Actual Target Jan-24 Not Defined Feb-24 Not Defined Mar-24 Not De…" at bounding box center [748, 317] width 1091 height 382
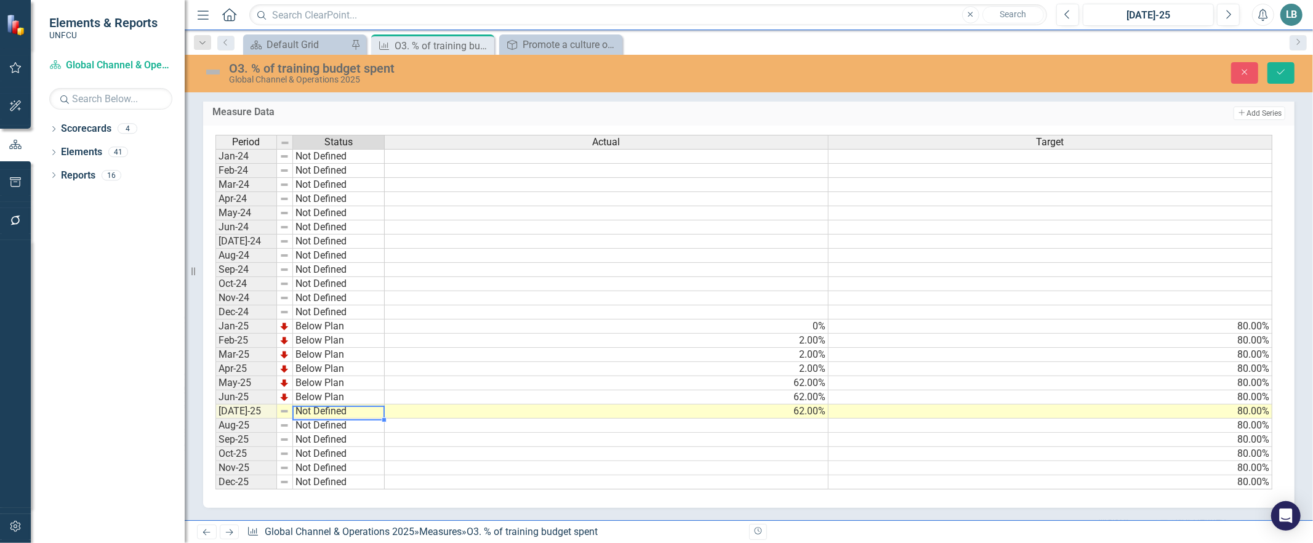
click at [327, 404] on td "Not Defined" at bounding box center [339, 411] width 92 height 14
type textarea "Below Plan"
click at [323, 372] on div "Period Status Actual Target Jan-24 Not Defined Feb-24 Not Defined Mar-24 Not De…" at bounding box center [743, 312] width 1057 height 355
click at [1280, 74] on icon "submit" at bounding box center [1280, 72] width 7 height 5
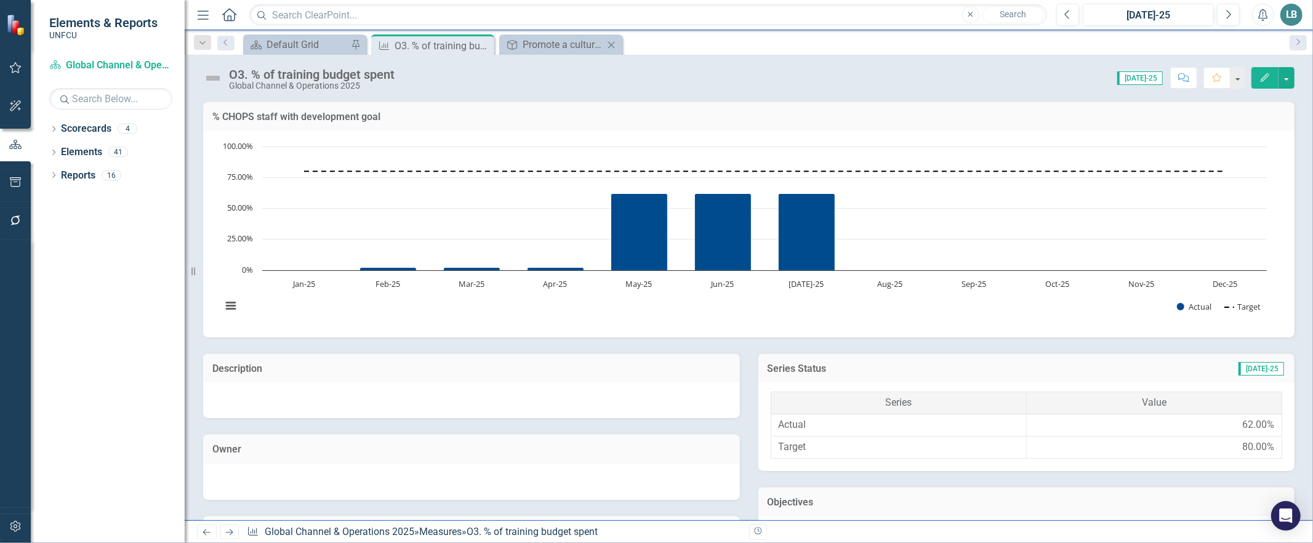
click at [611, 41] on icon "Close" at bounding box center [611, 45] width 12 height 10
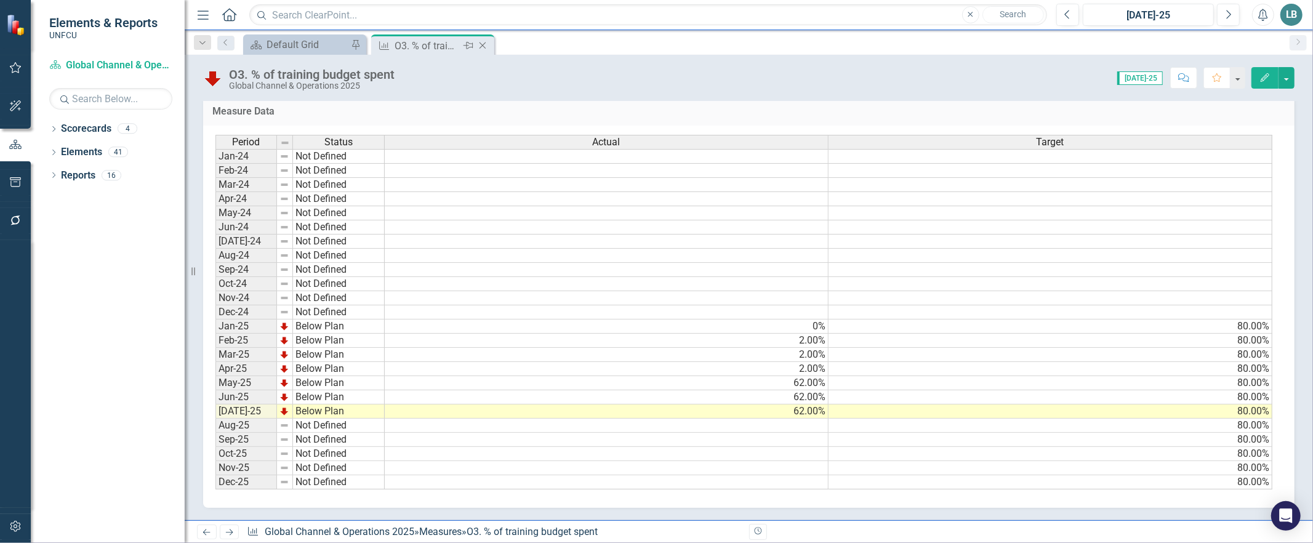
click at [482, 46] on icon at bounding box center [482, 45] width 7 height 7
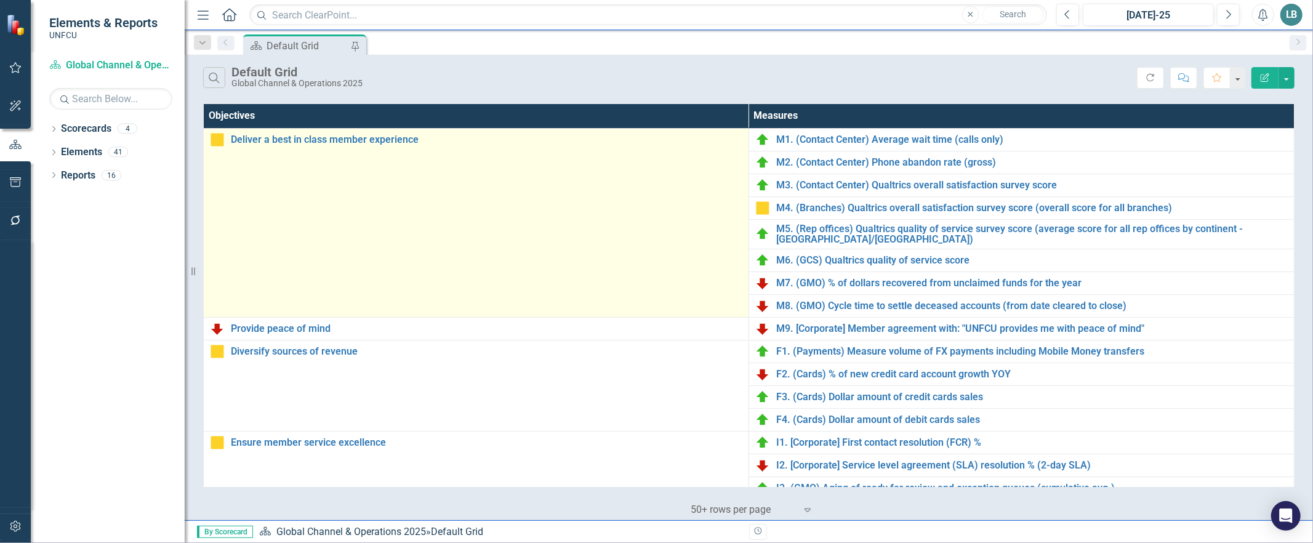
scroll to position [334, 0]
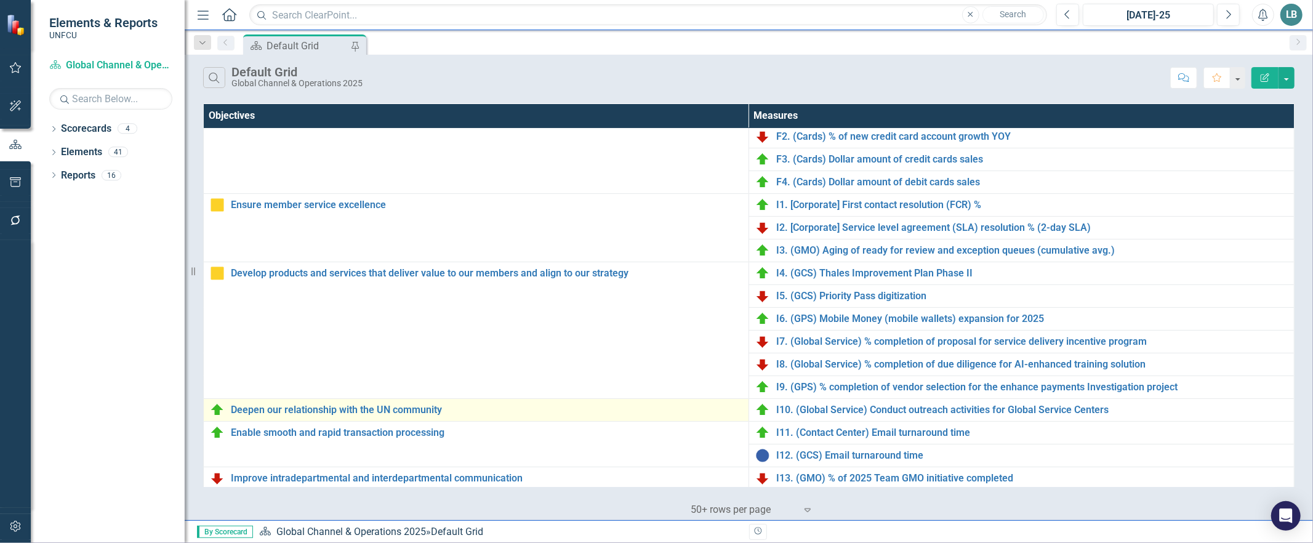
scroll to position [334, 0]
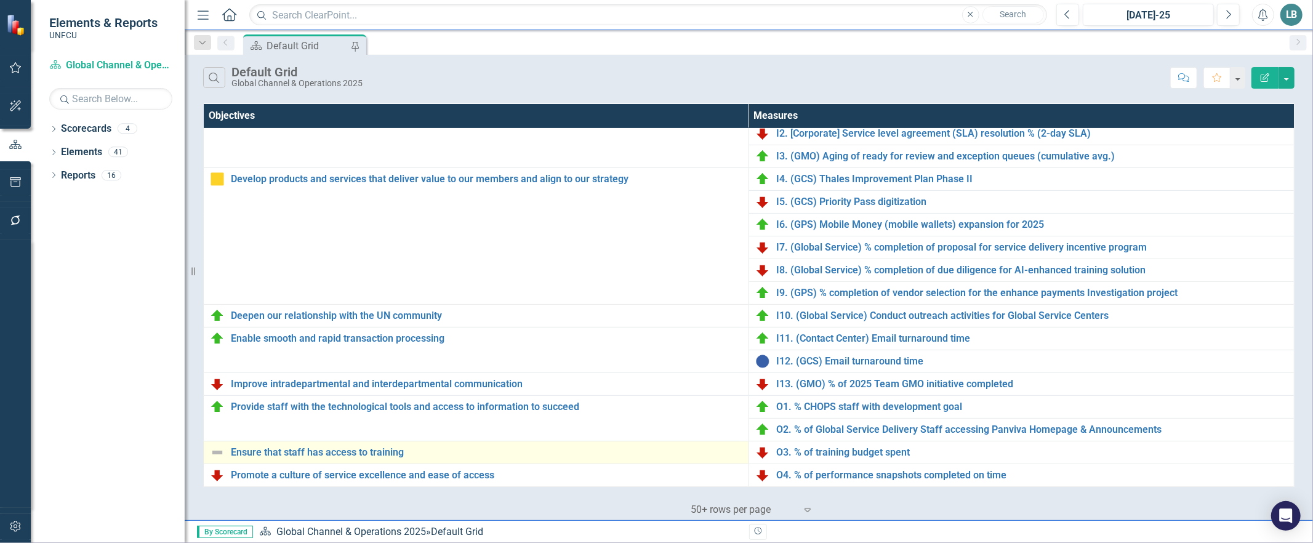
click at [215, 451] on img at bounding box center [217, 452] width 15 height 15
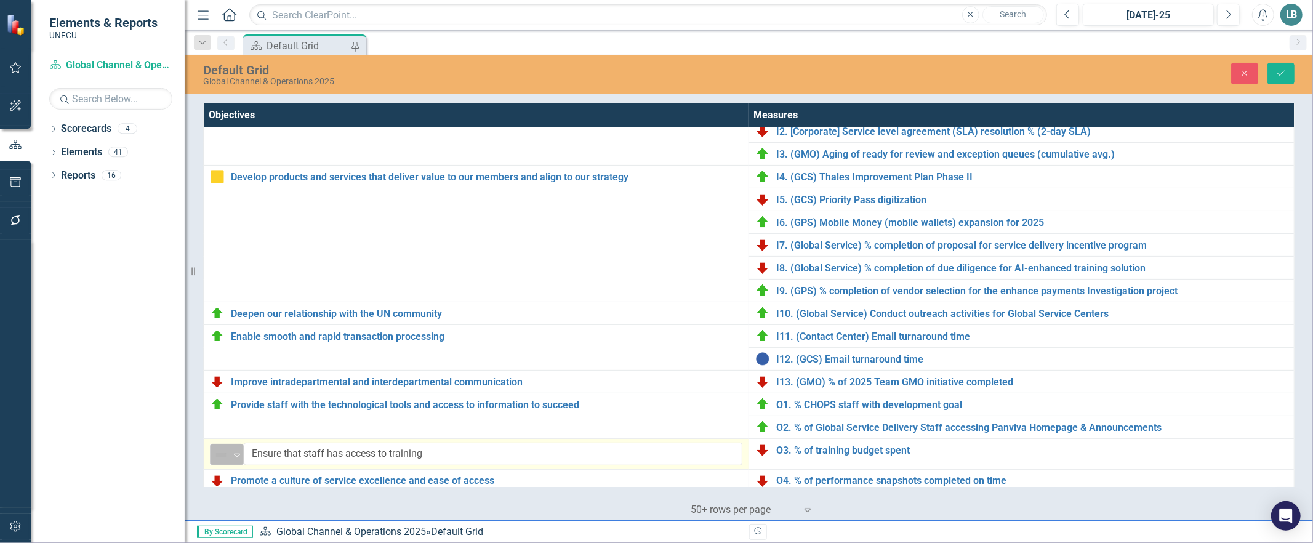
click at [238, 456] on icon "Expand" at bounding box center [237, 455] width 12 height 10
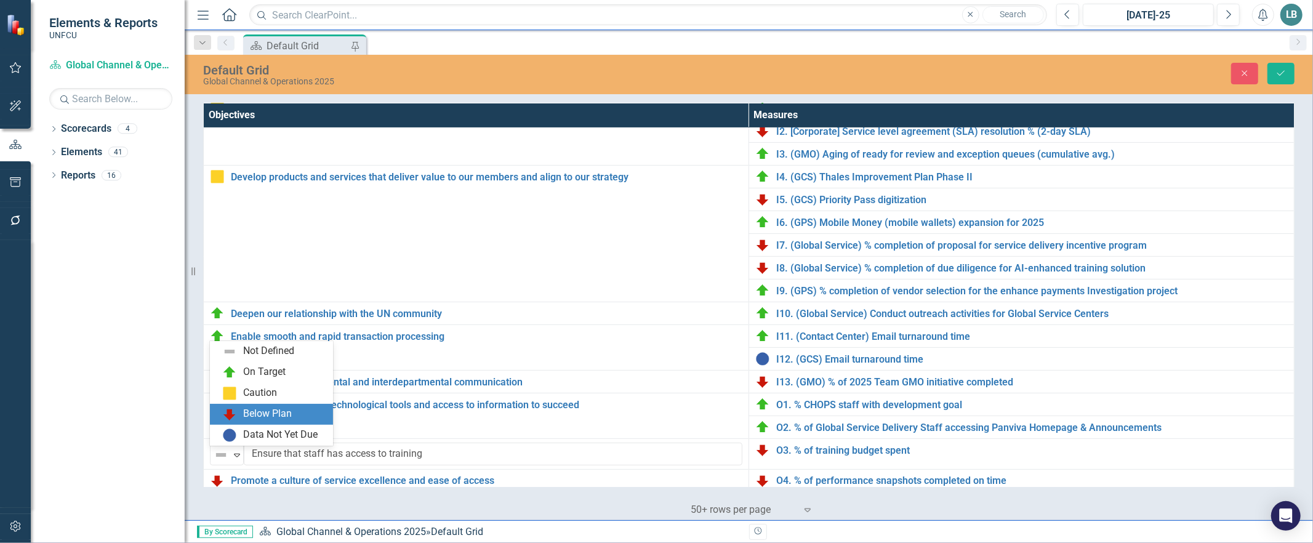
click at [241, 412] on div "Below Plan" at bounding box center [273, 414] width 103 height 15
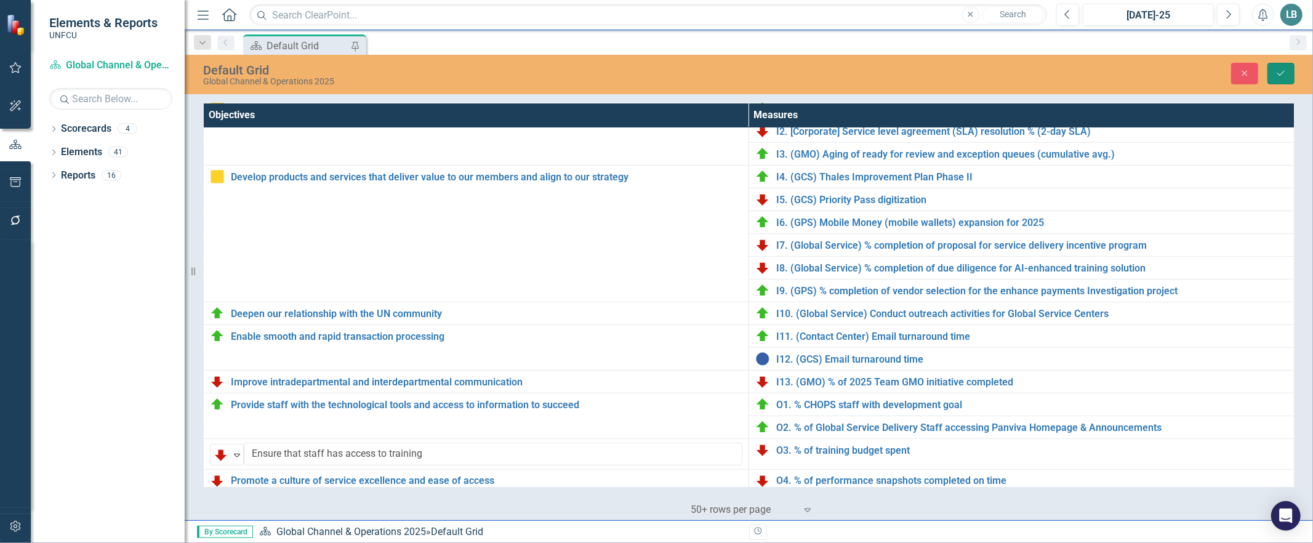
click at [1282, 74] on icon "Save" at bounding box center [1280, 73] width 11 height 9
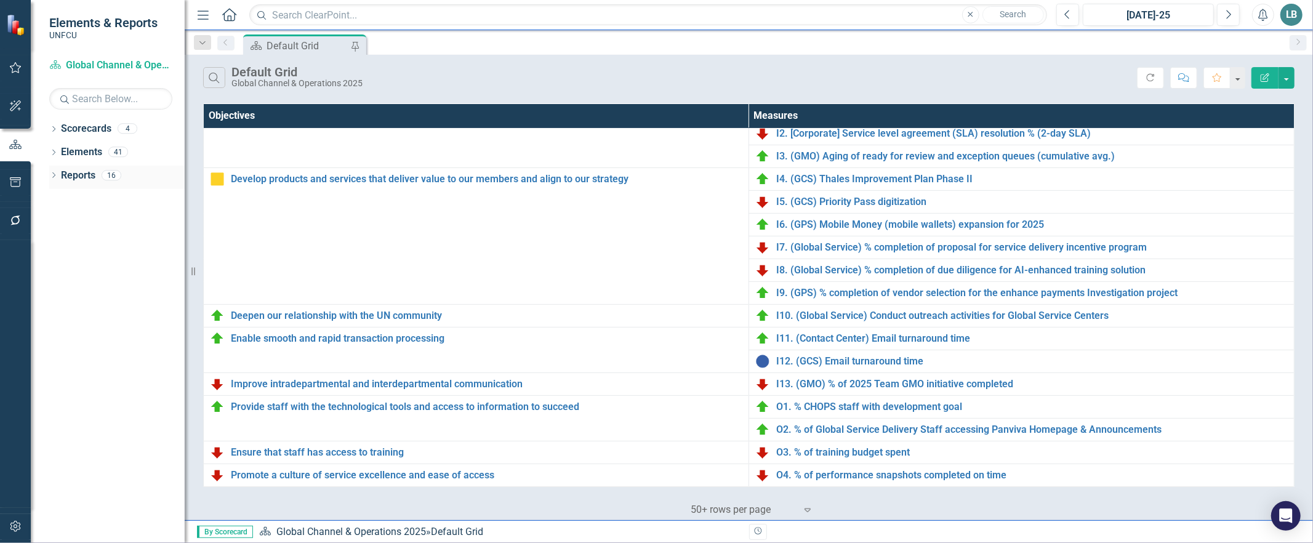
click at [55, 175] on icon at bounding box center [53, 175] width 3 height 6
click at [100, 195] on link "Map Maps" at bounding box center [86, 197] width 41 height 14
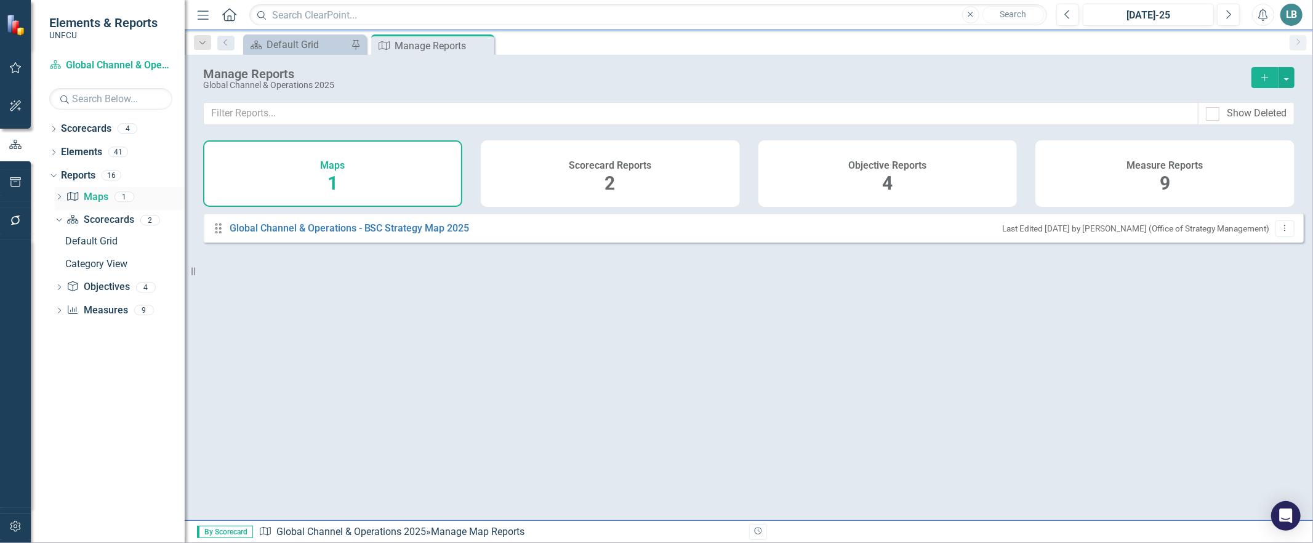
click at [56, 198] on icon "Dropdown" at bounding box center [59, 197] width 9 height 7
click at [112, 215] on div "Global Channel & Operations - BSC Strategy Map 2025" at bounding box center [124, 218] width 119 height 11
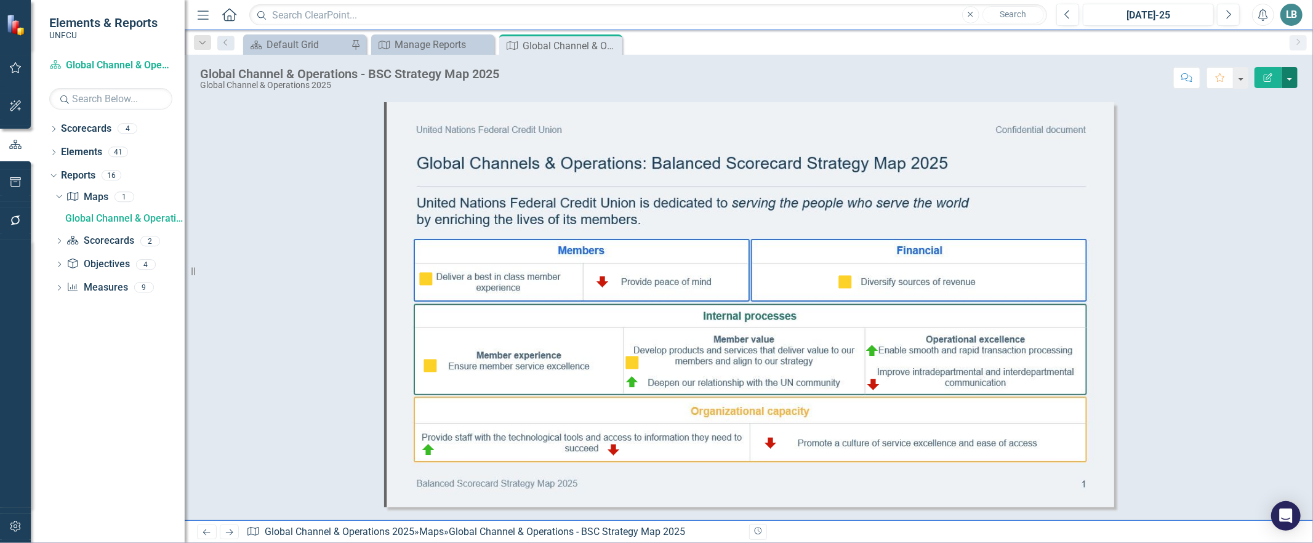
click at [1287, 81] on button "button" at bounding box center [1289, 77] width 16 height 21
click at [1254, 125] on link "PDF Export to PDF" at bounding box center [1248, 124] width 97 height 23
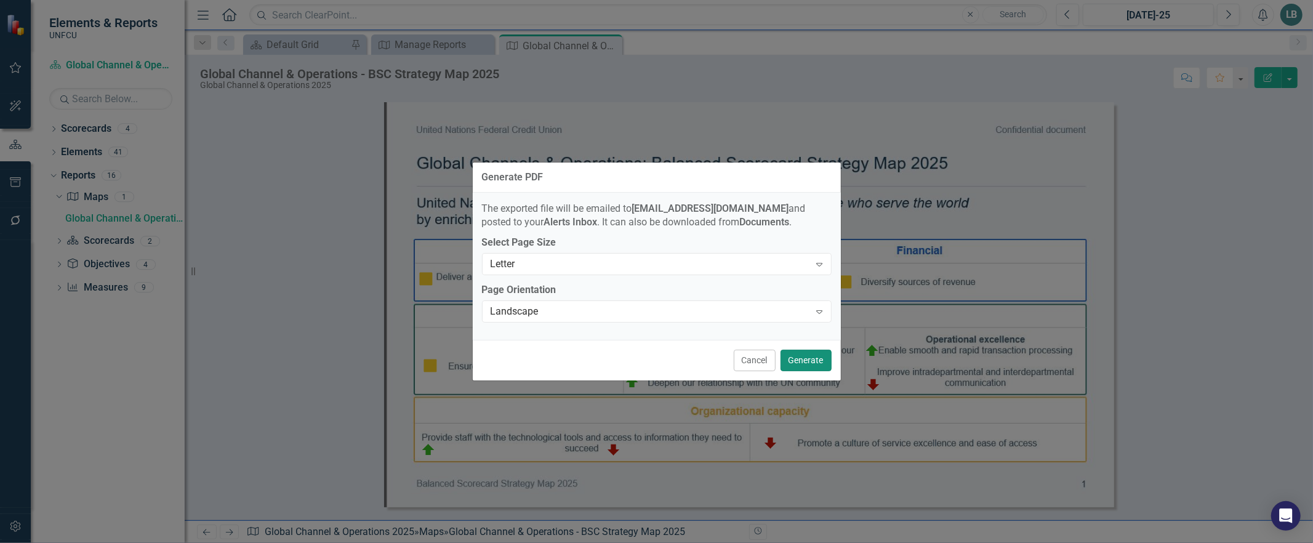
click at [806, 361] on button "Generate" at bounding box center [805, 361] width 51 height 22
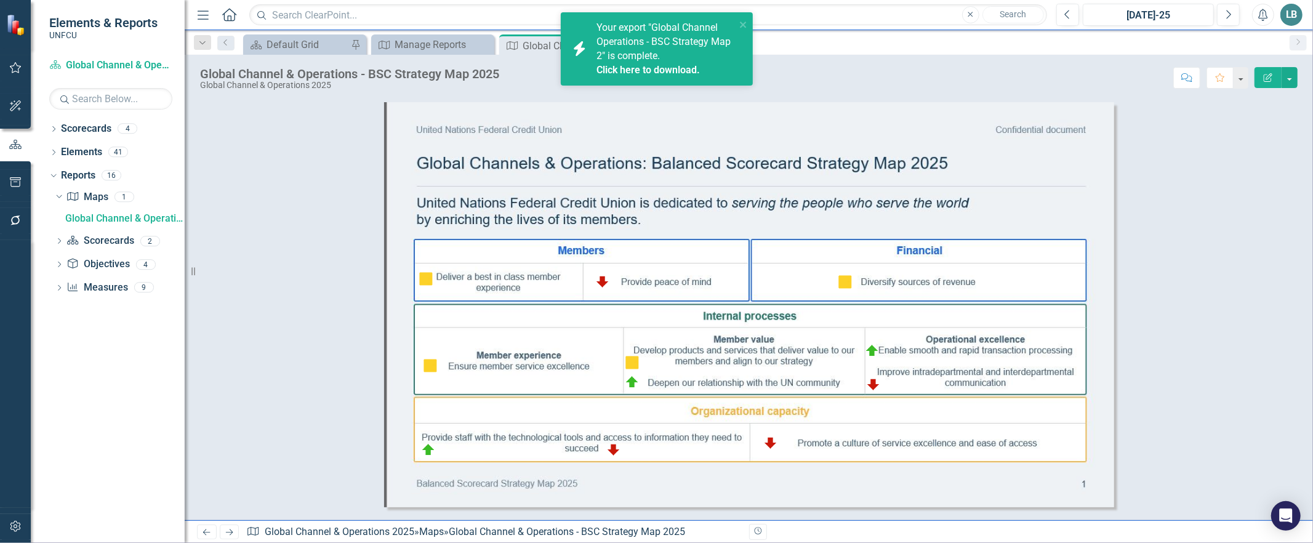
click at [634, 66] on link "Click here to download." at bounding box center [647, 70] width 103 height 12
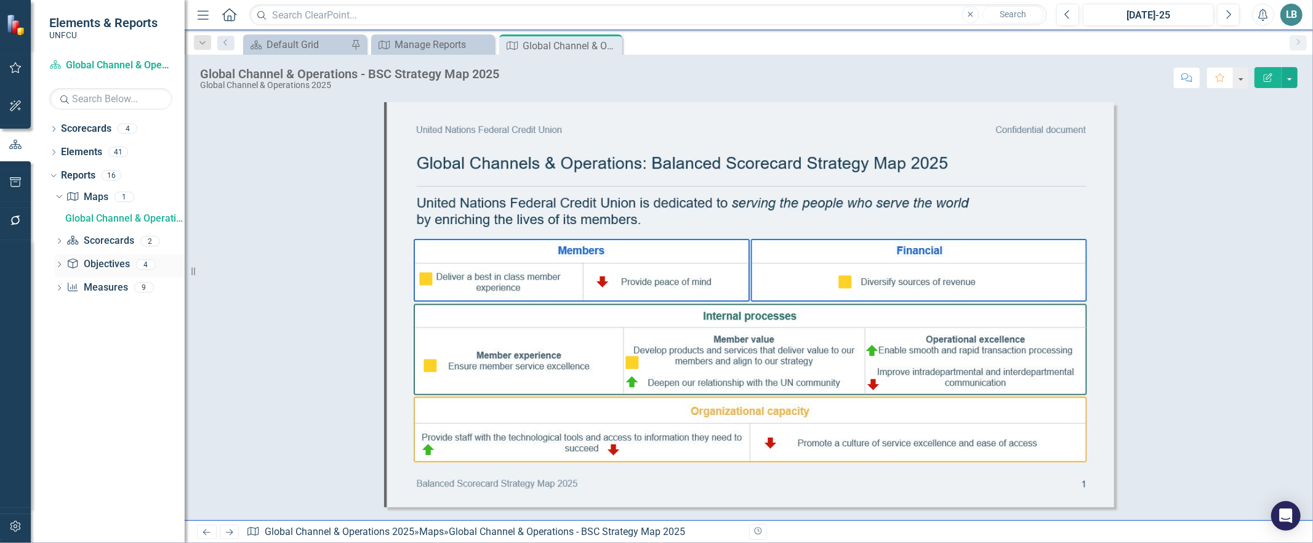
click at [58, 265] on icon "Dropdown" at bounding box center [59, 265] width 9 height 7
click at [94, 266] on div "Objectives" at bounding box center [124, 264] width 119 height 11
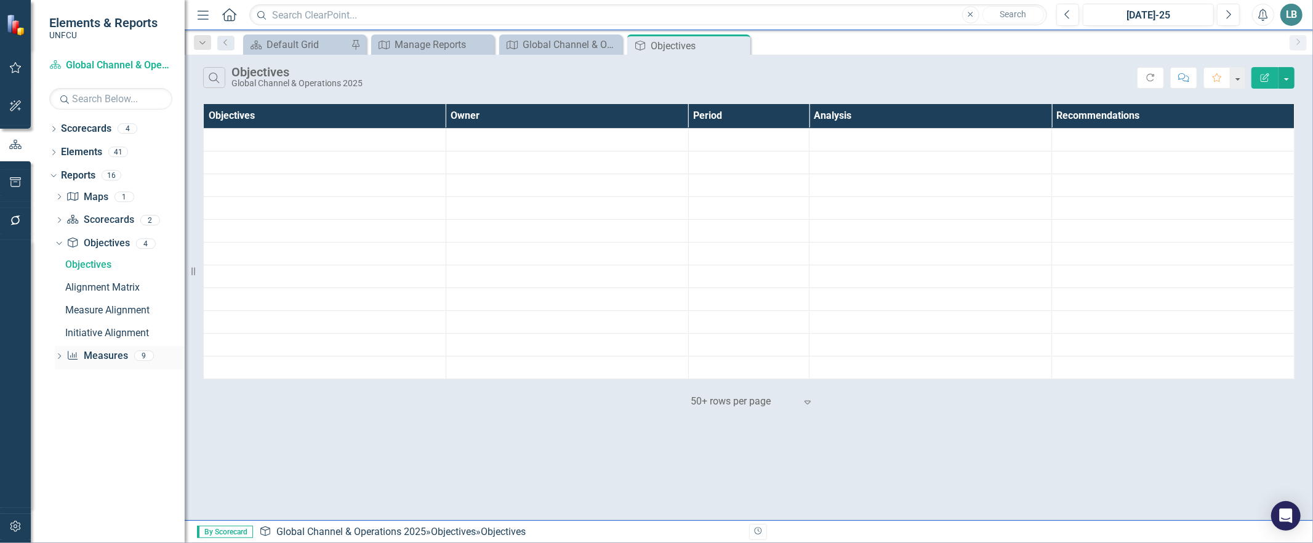
click at [60, 356] on icon at bounding box center [59, 356] width 3 height 6
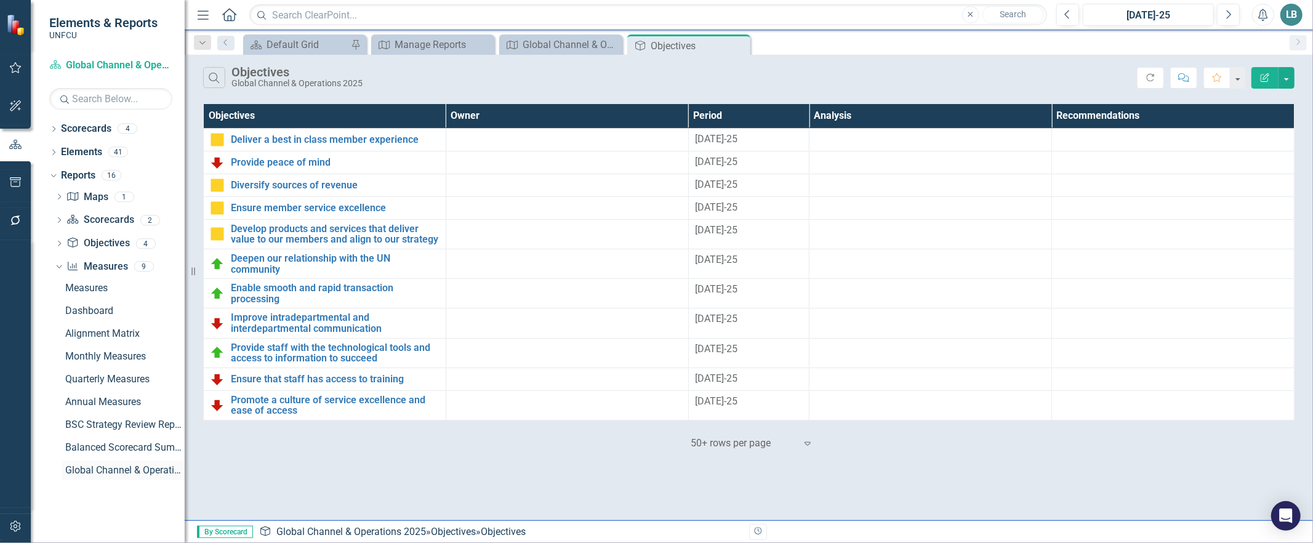
click at [138, 474] on div "Global Channel & Operations BSC 2025" at bounding box center [124, 470] width 119 height 11
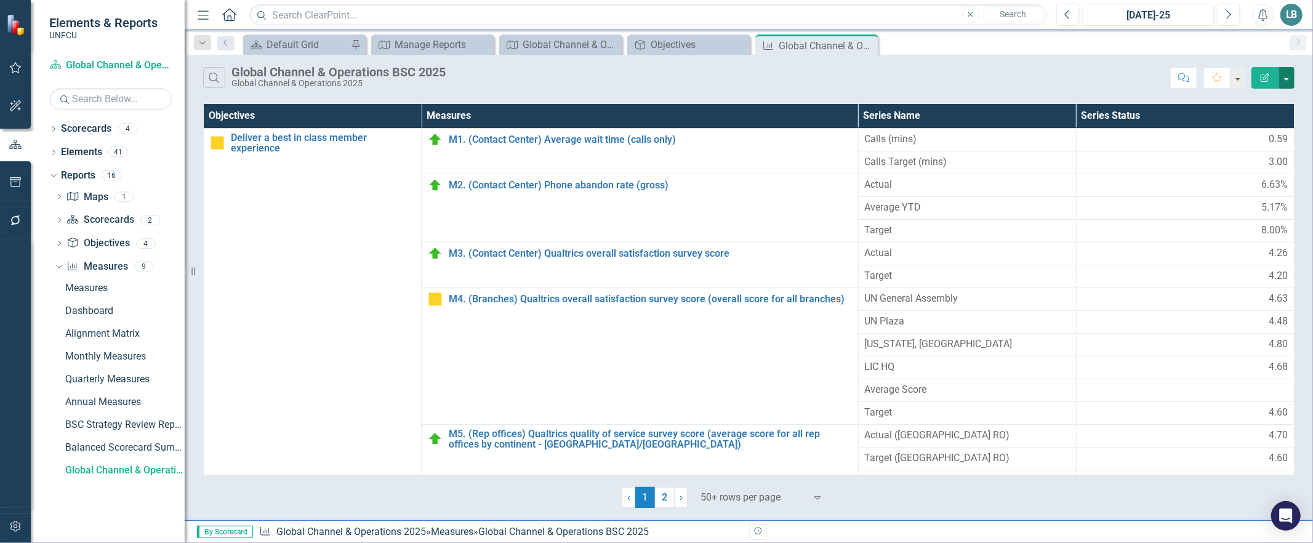
click at [1289, 81] on button "button" at bounding box center [1286, 78] width 16 height 22
click at [1258, 124] on link "PDF Export to PDF" at bounding box center [1244, 125] width 97 height 23
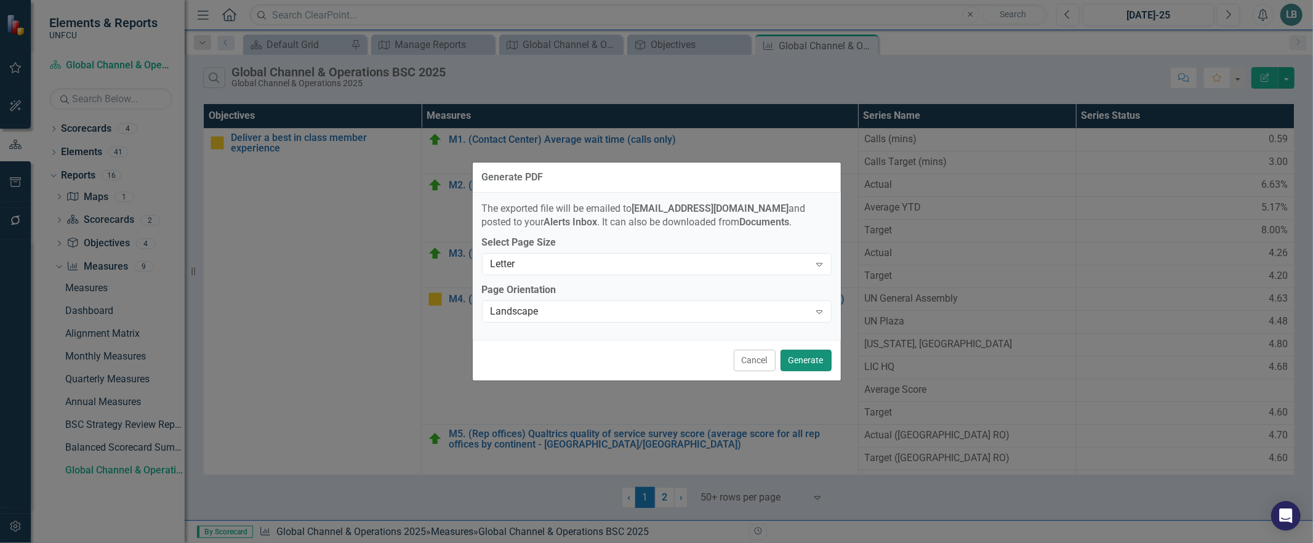
click at [820, 356] on button "Generate" at bounding box center [805, 361] width 51 height 22
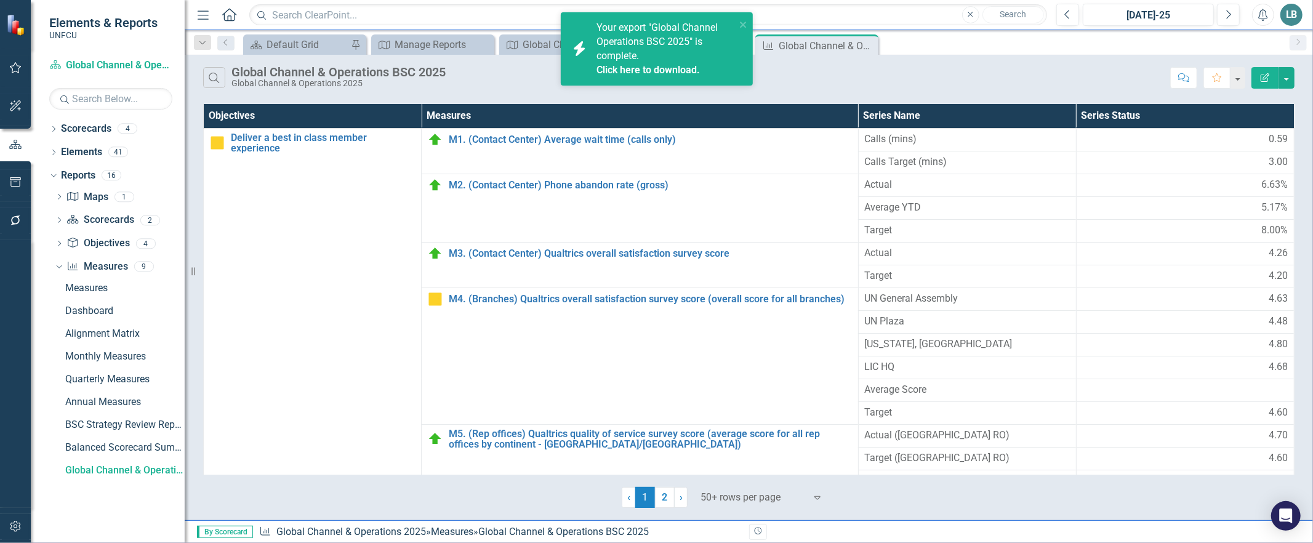
click at [631, 70] on link "Click here to download." at bounding box center [647, 70] width 103 height 12
